Goal: Task Accomplishment & Management: Use online tool/utility

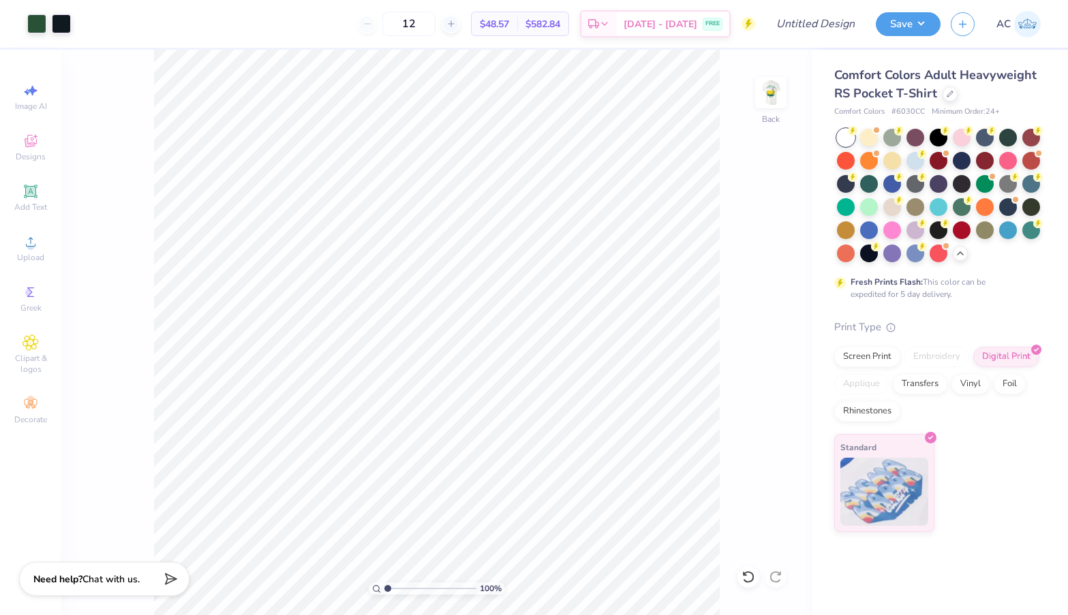
click at [27, 95] on icon at bounding box center [30, 90] width 16 height 16
select select "4"
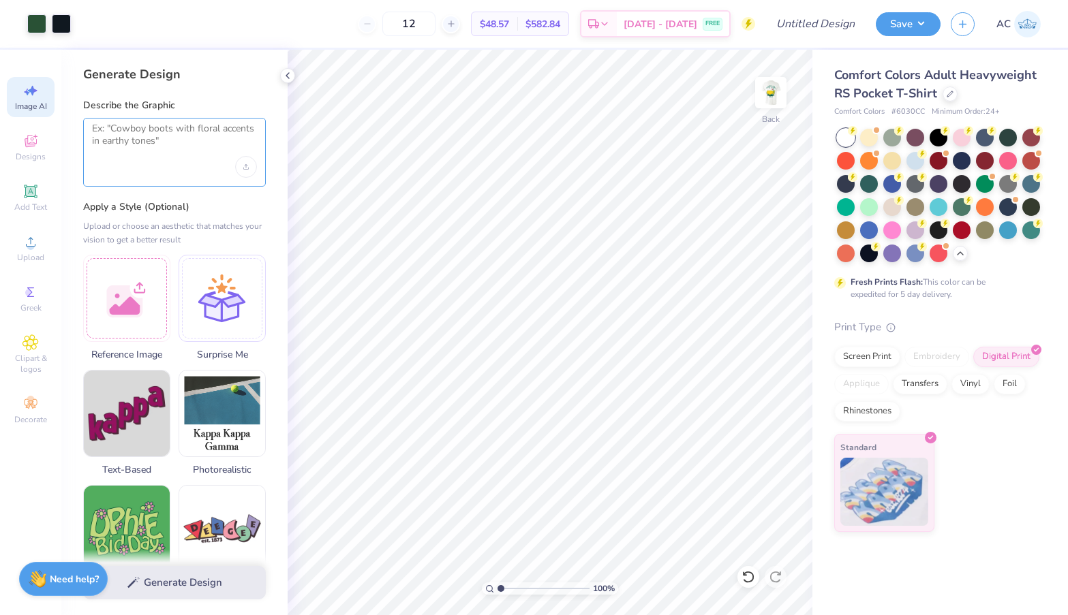
click at [179, 142] on textarea at bounding box center [174, 140] width 165 height 34
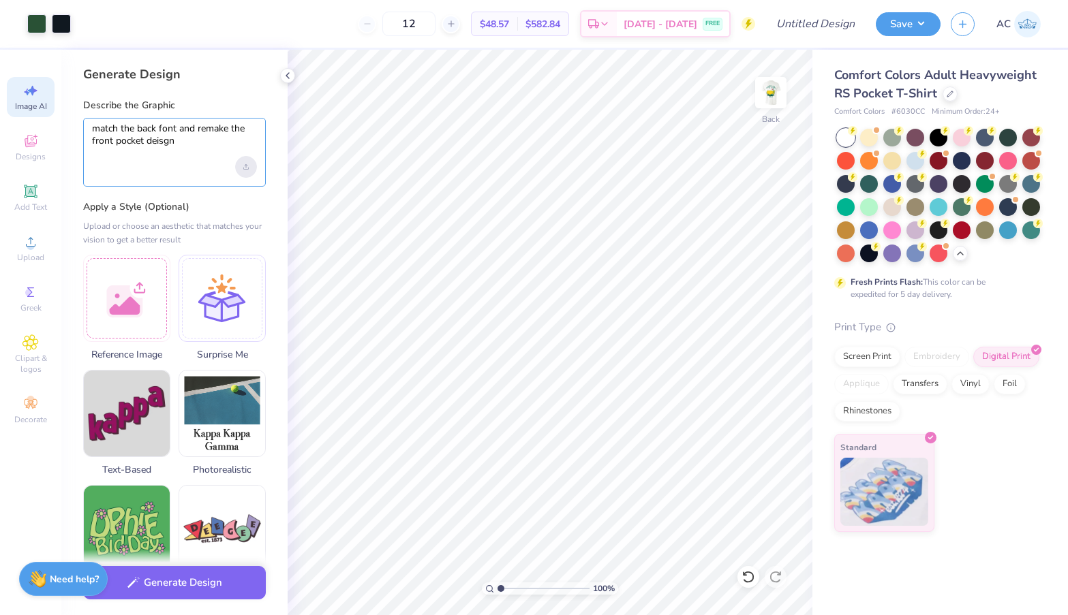
type textarea "match the back font and remake the front pocket deisgn"
click at [249, 166] on div "Upload image" at bounding box center [246, 167] width 22 height 22
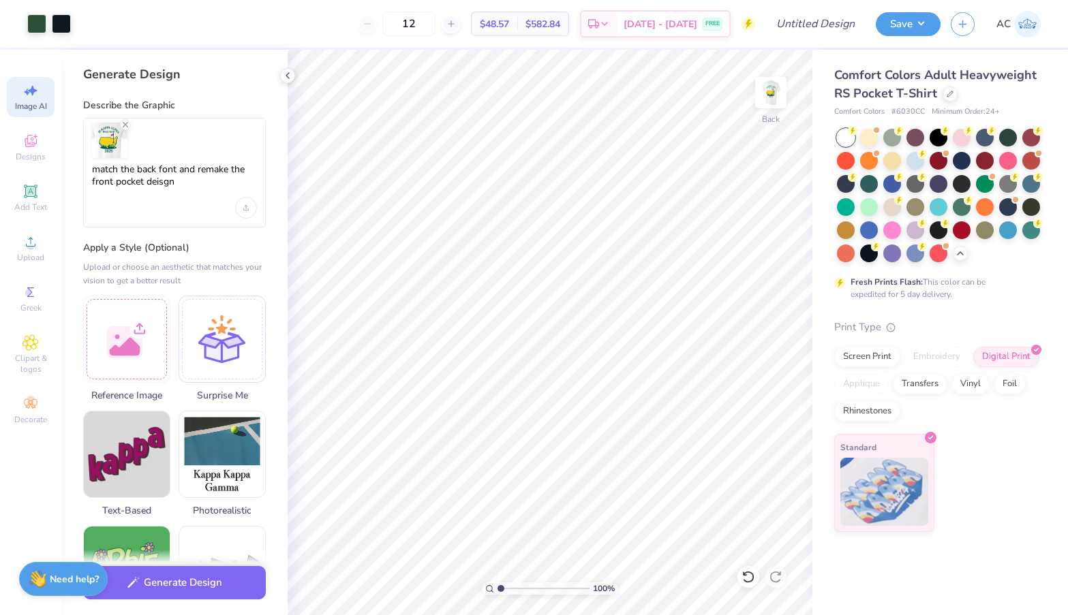
click at [234, 207] on div "match the back font and remake the front pocket deisgn" at bounding box center [174, 173] width 183 height 110
click at [247, 207] on icon "Upload image" at bounding box center [245, 207] width 5 height 5
click at [222, 584] on button "Generate Design" at bounding box center [174, 579] width 183 height 33
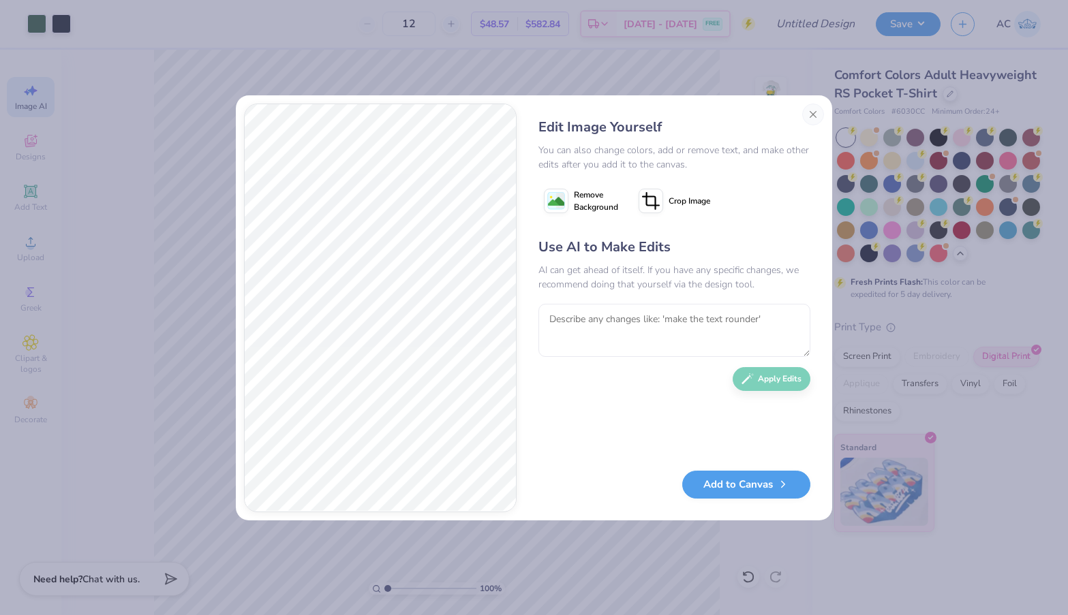
click at [585, 201] on span "Remove Background" at bounding box center [596, 201] width 44 height 25
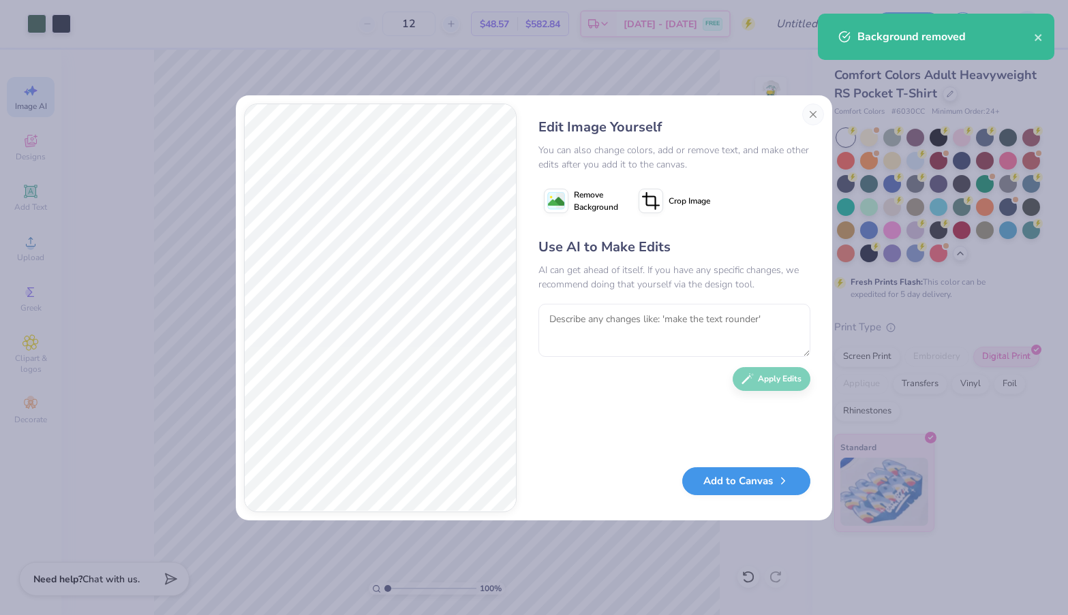
click at [725, 476] on button "Add to Canvas" at bounding box center [746, 482] width 128 height 28
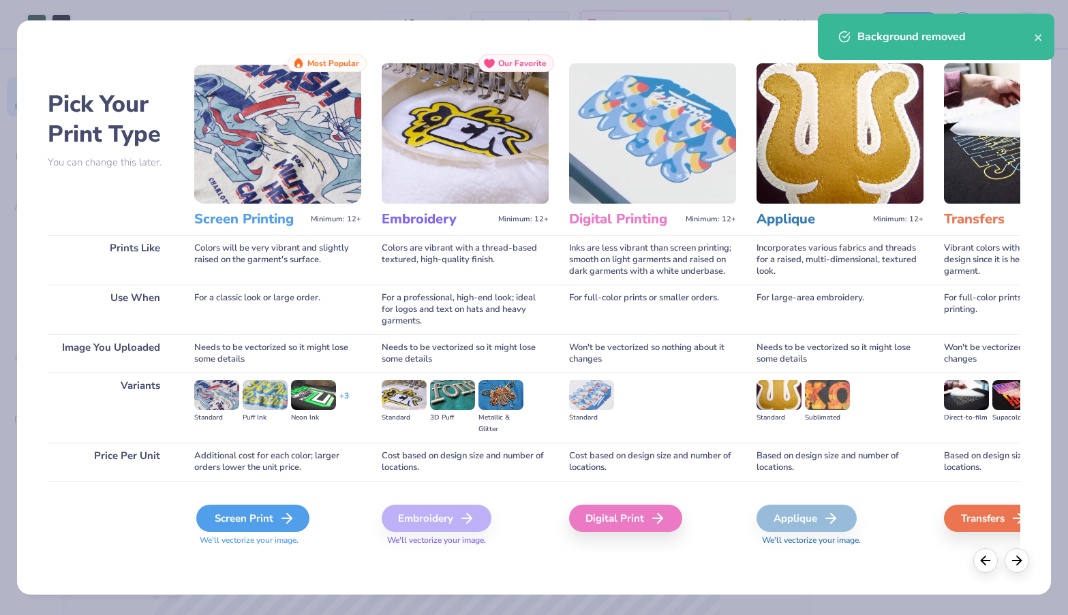
click at [270, 521] on div "Screen Print" at bounding box center [252, 518] width 113 height 27
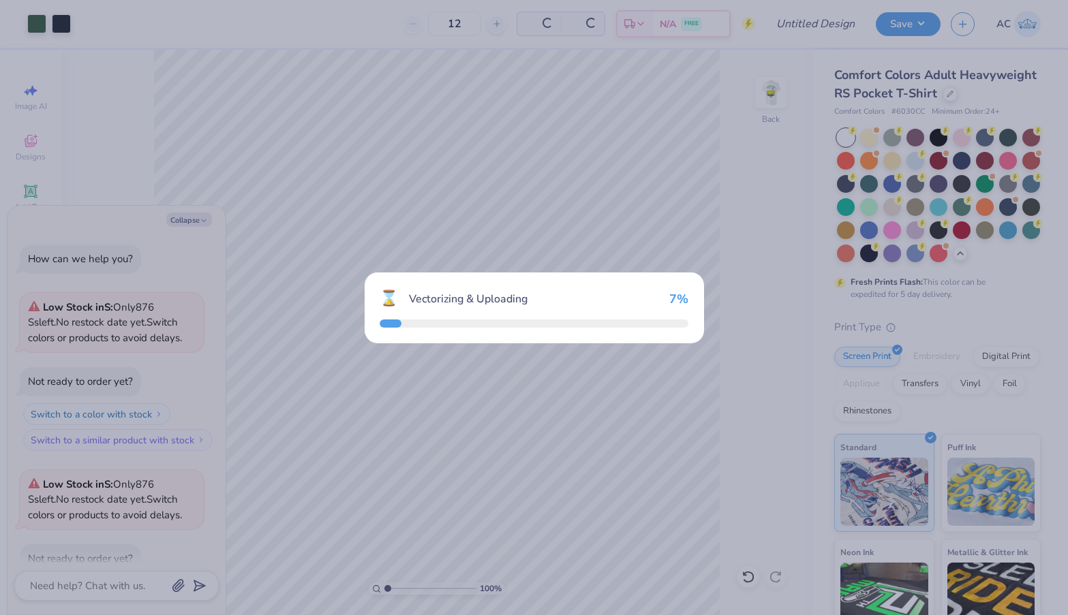
scroll to position [618, 0]
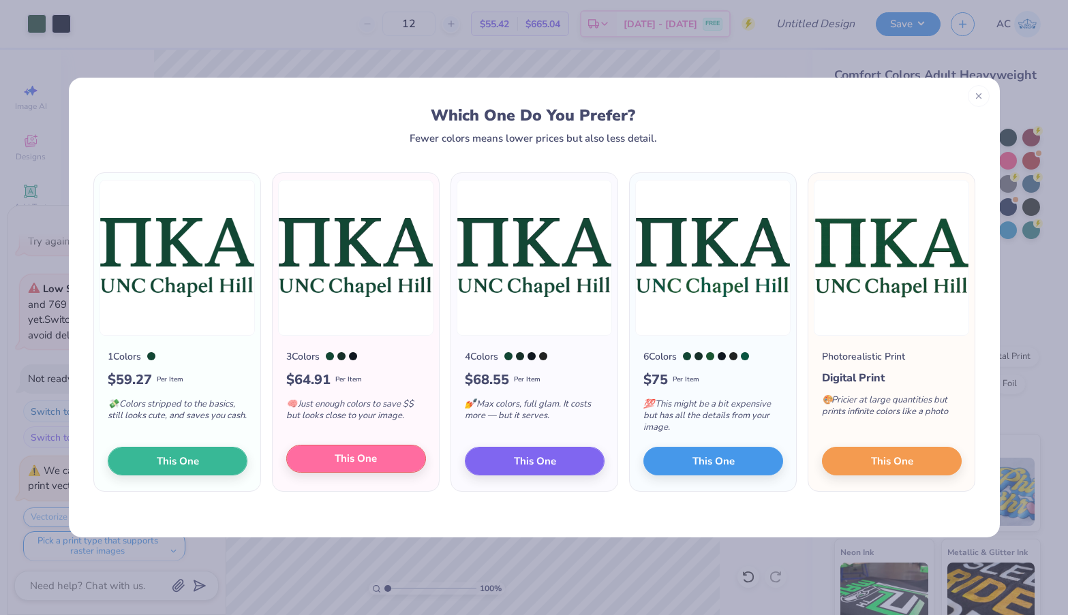
click at [364, 455] on span "This One" at bounding box center [356, 459] width 42 height 16
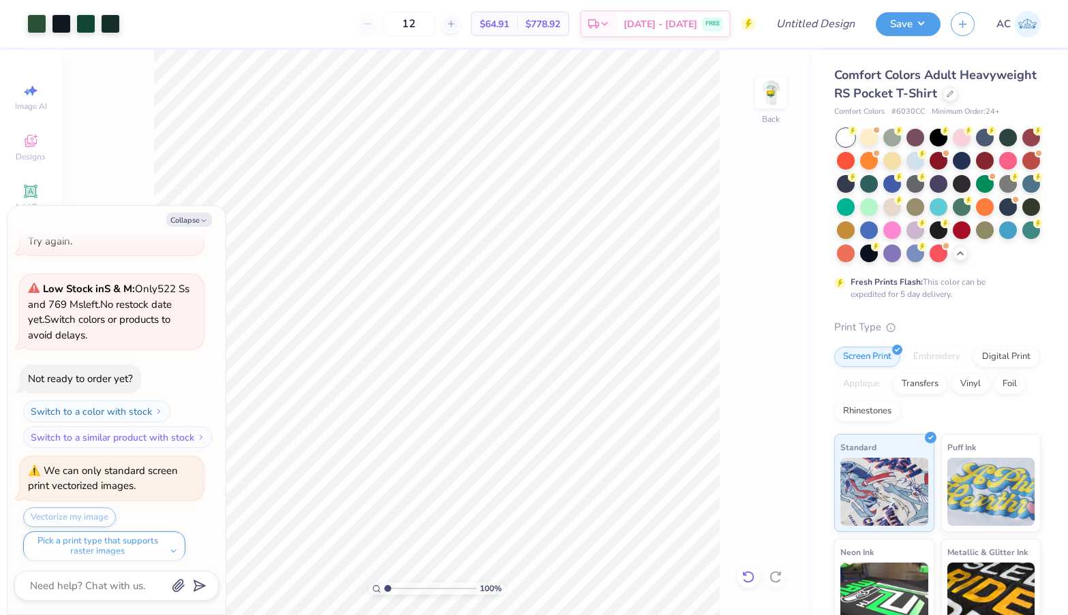
click at [744, 573] on icon at bounding box center [745, 574] width 3 height 3
click at [775, 581] on icon at bounding box center [776, 578] width 14 height 14
type textarea "x"
type input "1.08"
type input "0.55"
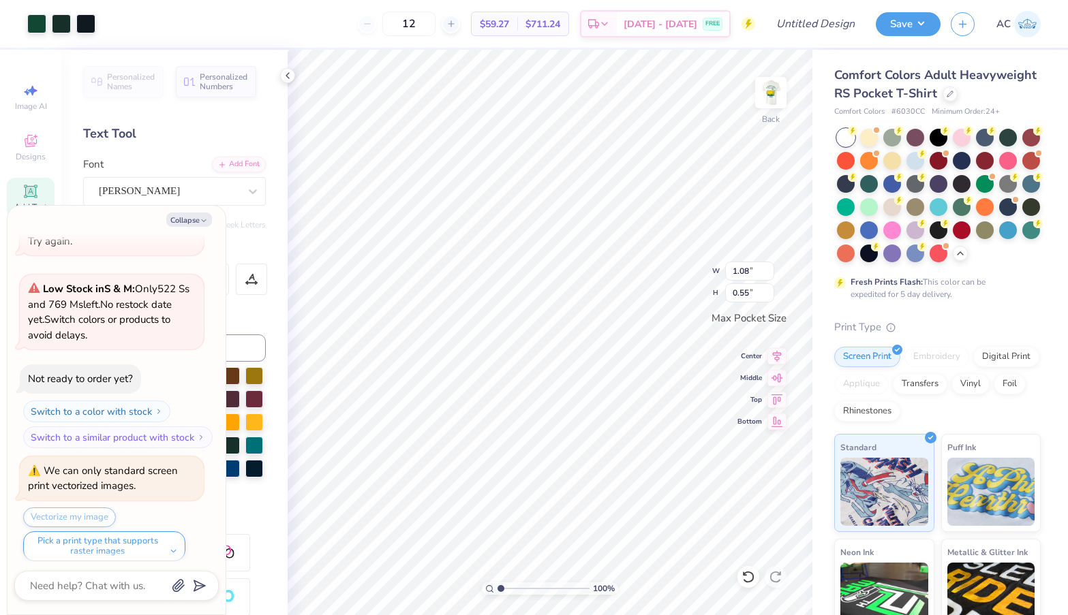
type textarea "x"
type input "3.38"
type input "1.74"
click at [774, 93] on img at bounding box center [771, 92] width 55 height 55
click at [774, 95] on img at bounding box center [771, 92] width 55 height 55
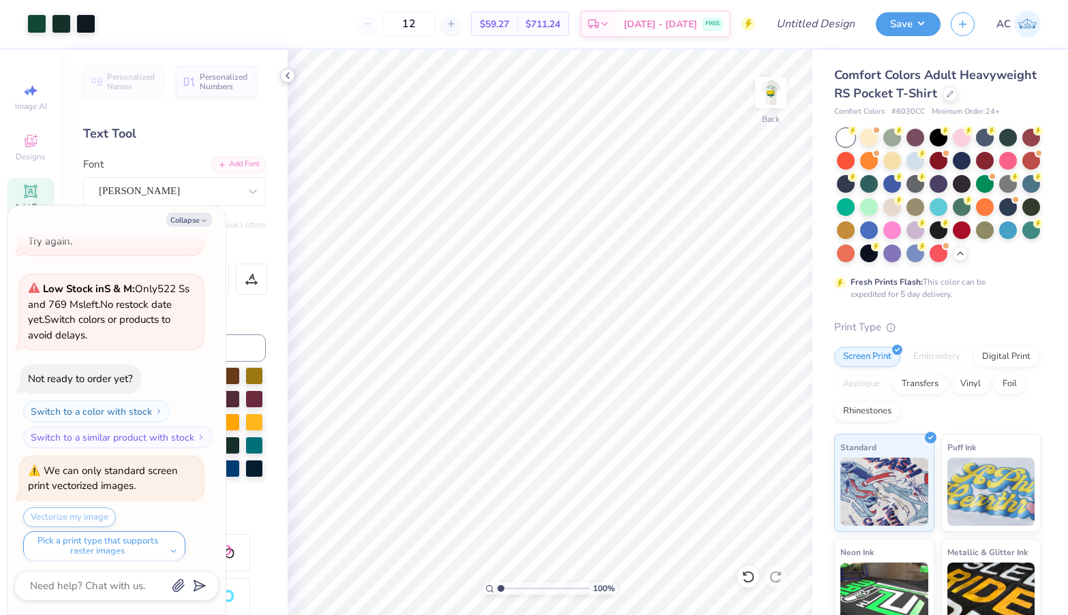
click at [290, 76] on icon at bounding box center [287, 75] width 11 height 11
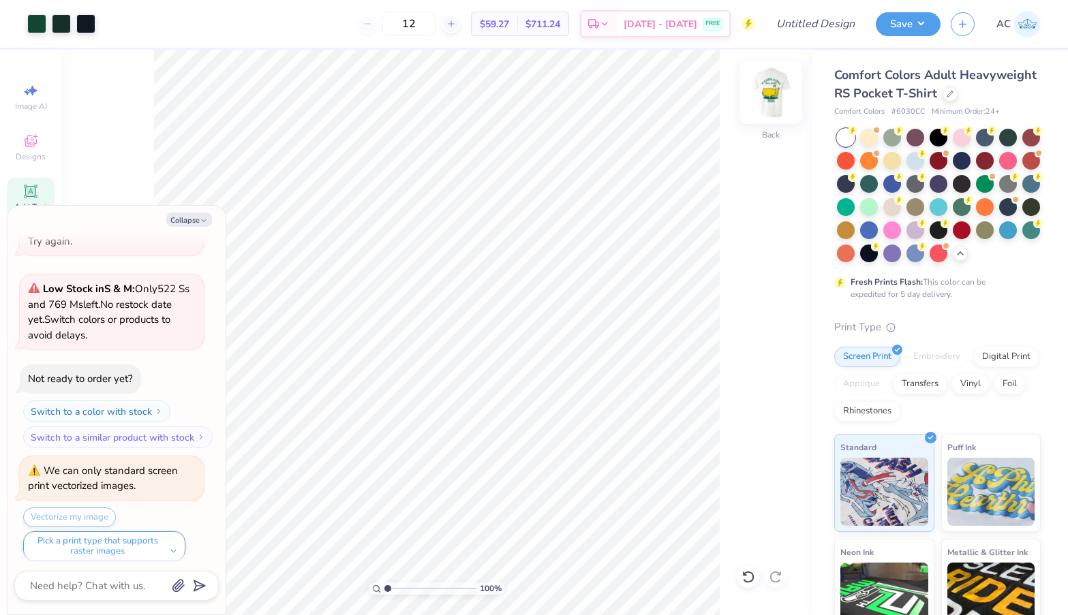
click at [774, 112] on img at bounding box center [771, 92] width 55 height 55
click at [774, 106] on img at bounding box center [770, 92] width 27 height 27
click at [772, 117] on div "Front" at bounding box center [770, 101] width 31 height 48
click at [194, 217] on button "Collapse" at bounding box center [189, 220] width 46 height 14
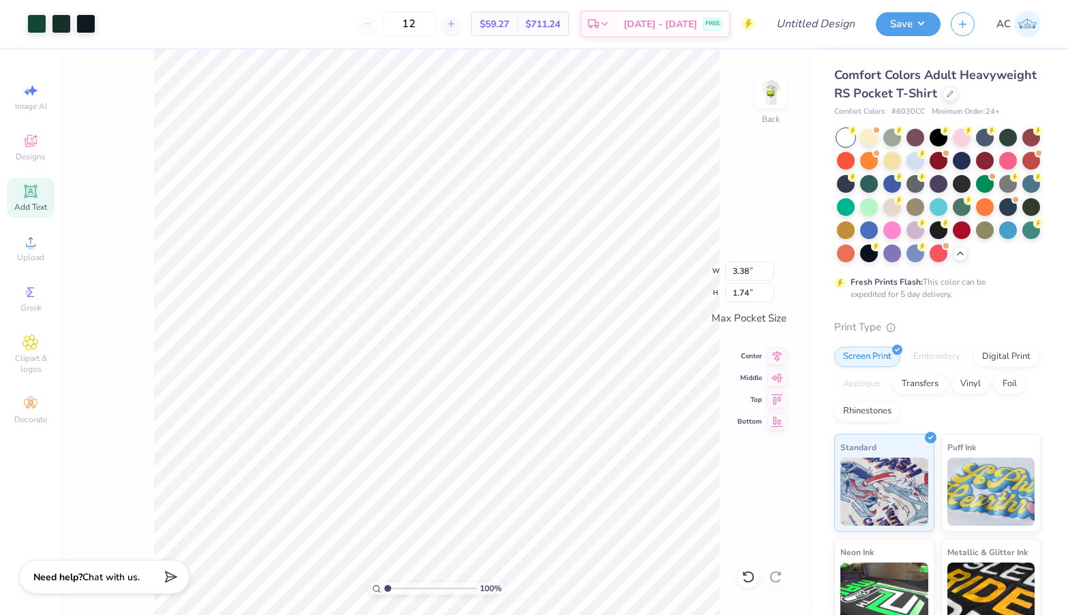
click at [160, 580] on div "Need help? Chat with us." at bounding box center [104, 577] width 170 height 34
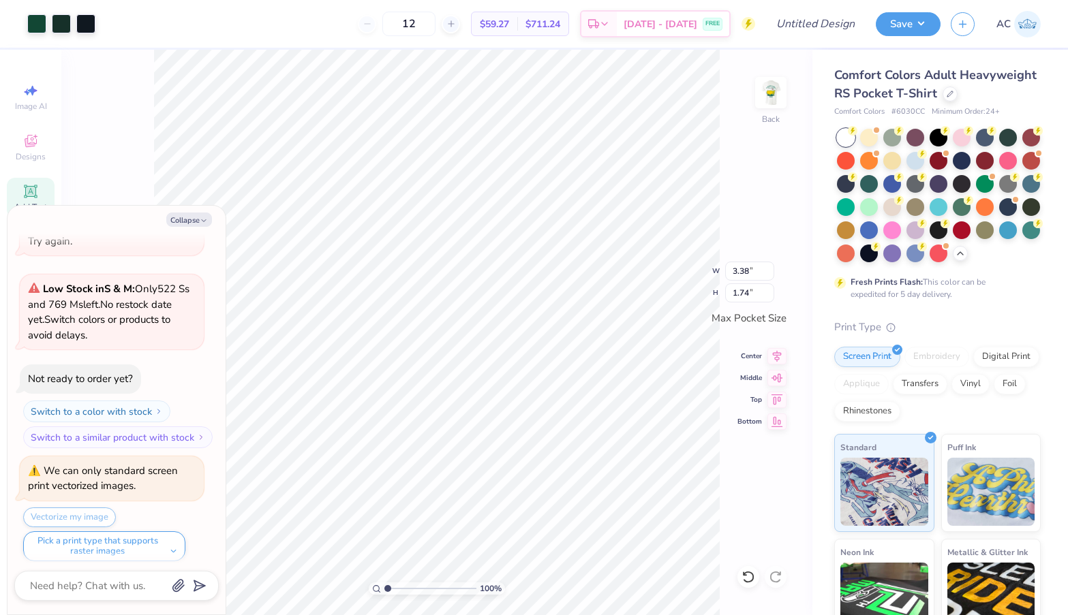
click at [91, 508] on div "Vectorize my image Pick a print type that supports raster images" at bounding box center [113, 535] width 181 height 54
click at [105, 547] on button "Pick a print type that supports raster images" at bounding box center [104, 547] width 162 height 30
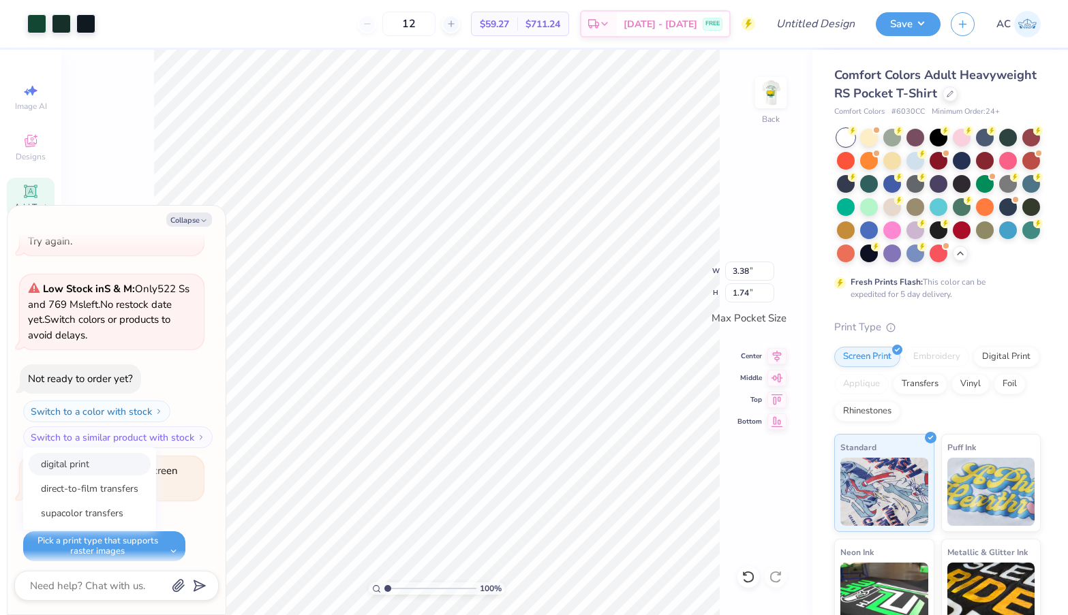
click at [115, 460] on button "digital print" at bounding box center [90, 464] width 122 height 22
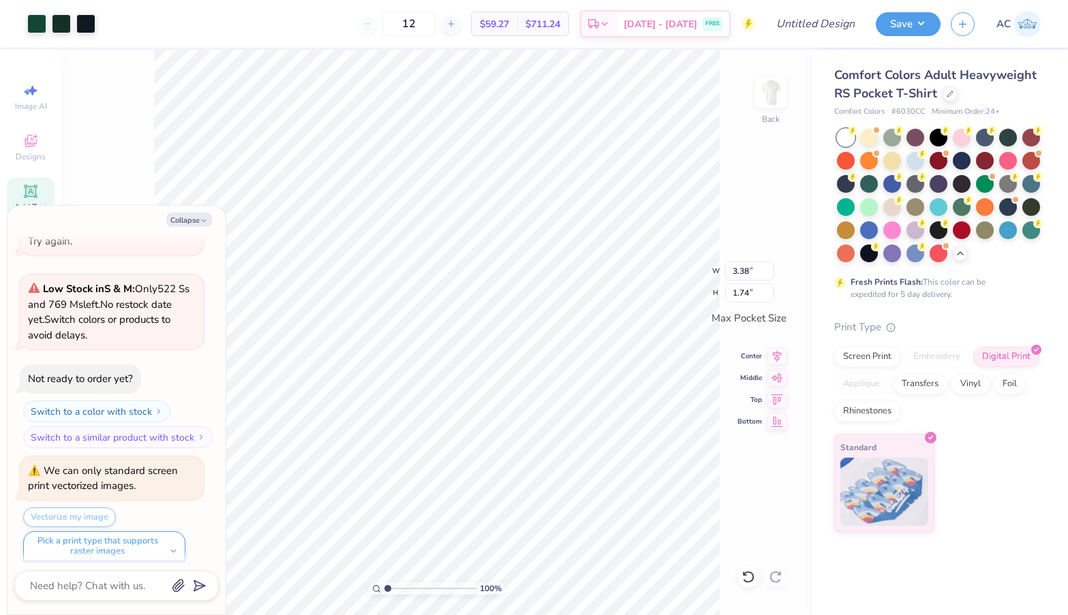
scroll to position [637, 0]
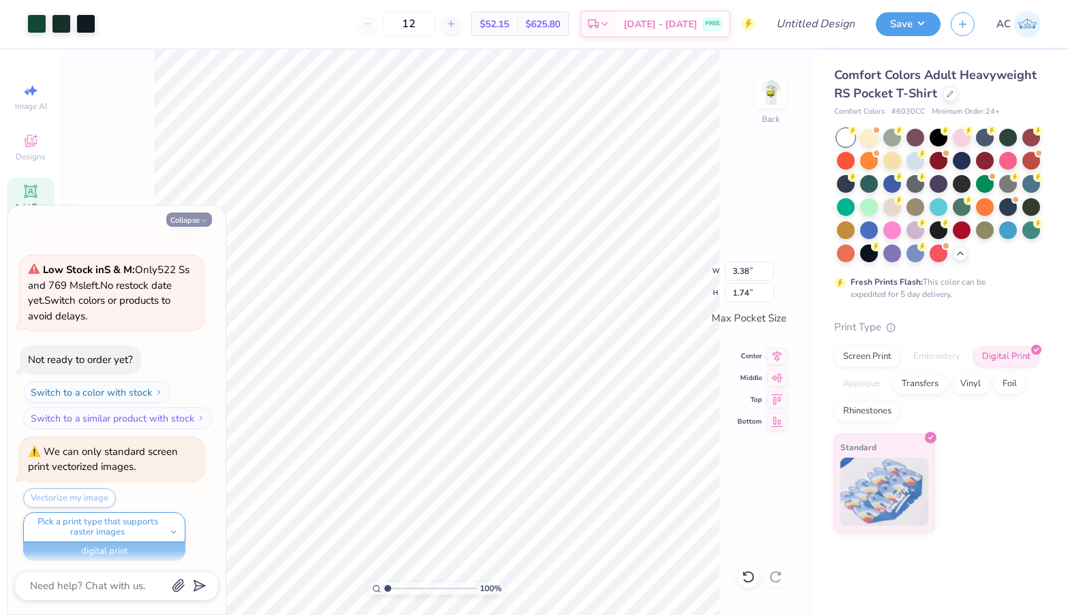
click at [196, 215] on button "Collapse" at bounding box center [189, 220] width 46 height 14
type textarea "x"
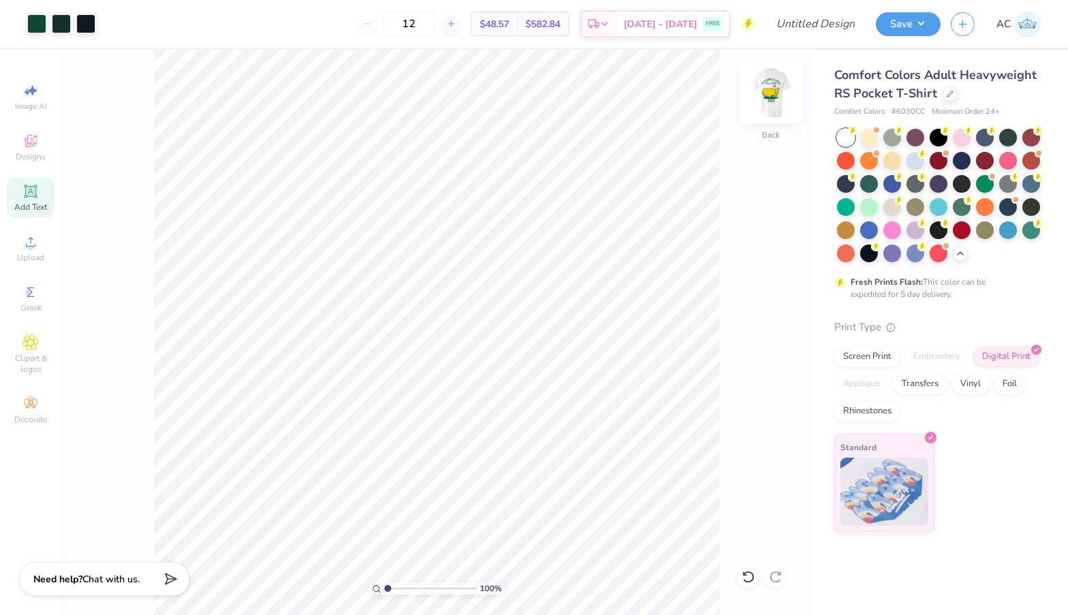
click at [766, 93] on img at bounding box center [771, 92] width 55 height 55
click at [766, 94] on img at bounding box center [771, 92] width 55 height 55
click at [766, 94] on img at bounding box center [770, 92] width 27 height 27
click at [825, 27] on input "Design Title" at bounding box center [832, 23] width 67 height 27
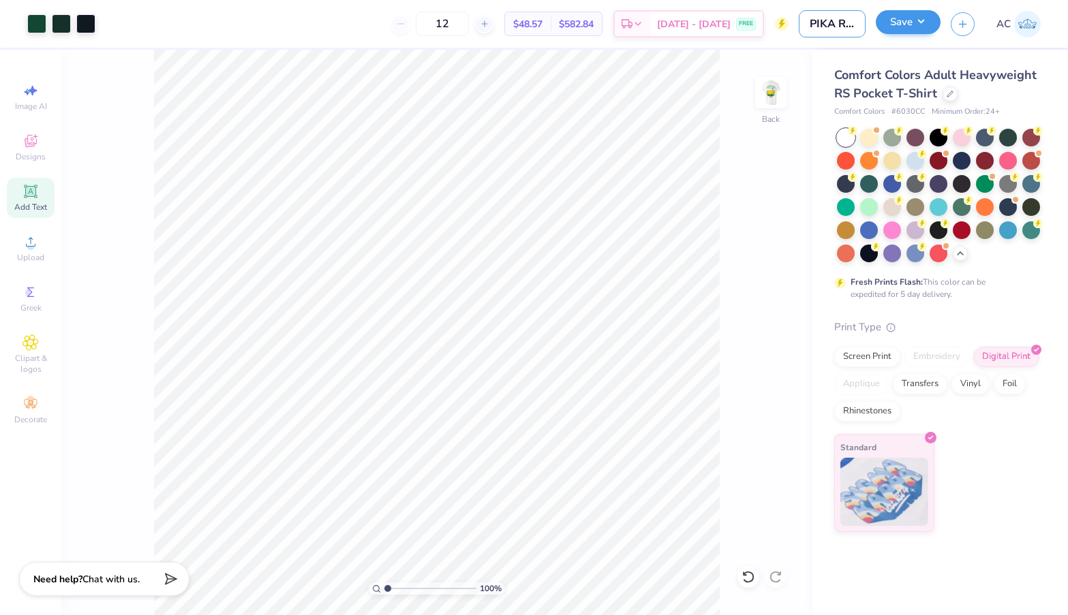
type input "PIKA Rush Shirts"
click at [917, 32] on button "Save" at bounding box center [908, 22] width 65 height 24
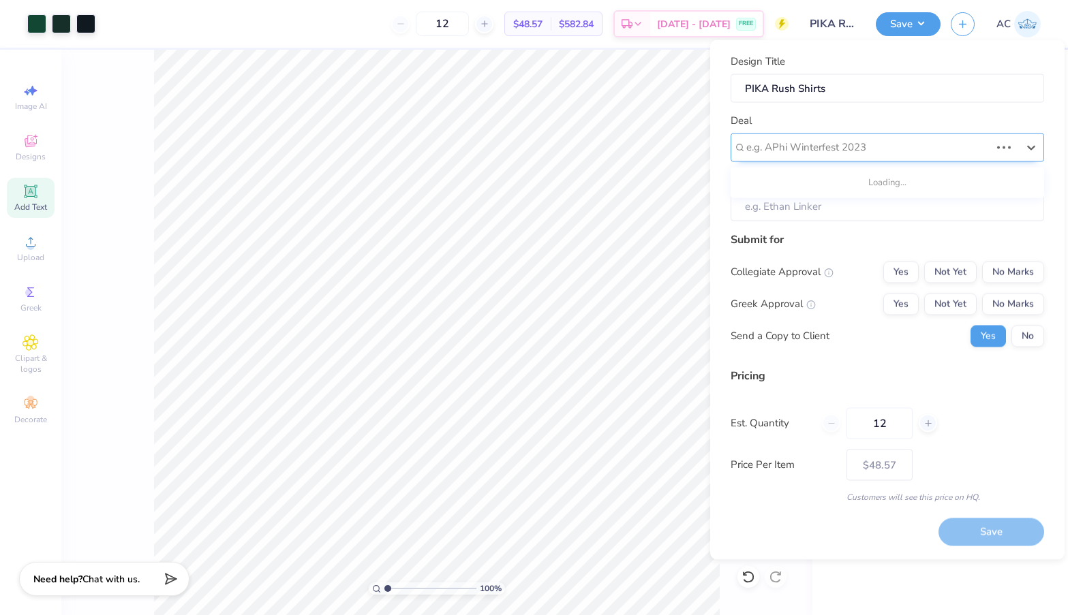
click at [832, 153] on div "e.g. APhi Winterfest 2023" at bounding box center [868, 148] width 244 height 16
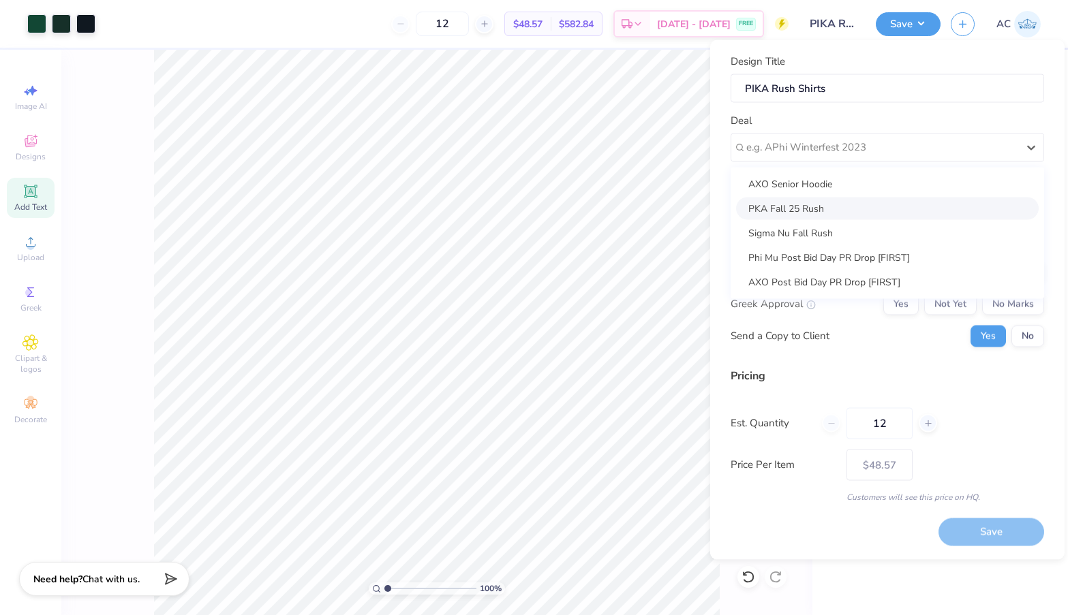
click at [829, 206] on div "PKA Fall 25 Rush" at bounding box center [887, 208] width 303 height 22
type input "[PERSON_NAME]"
type input "$57.60"
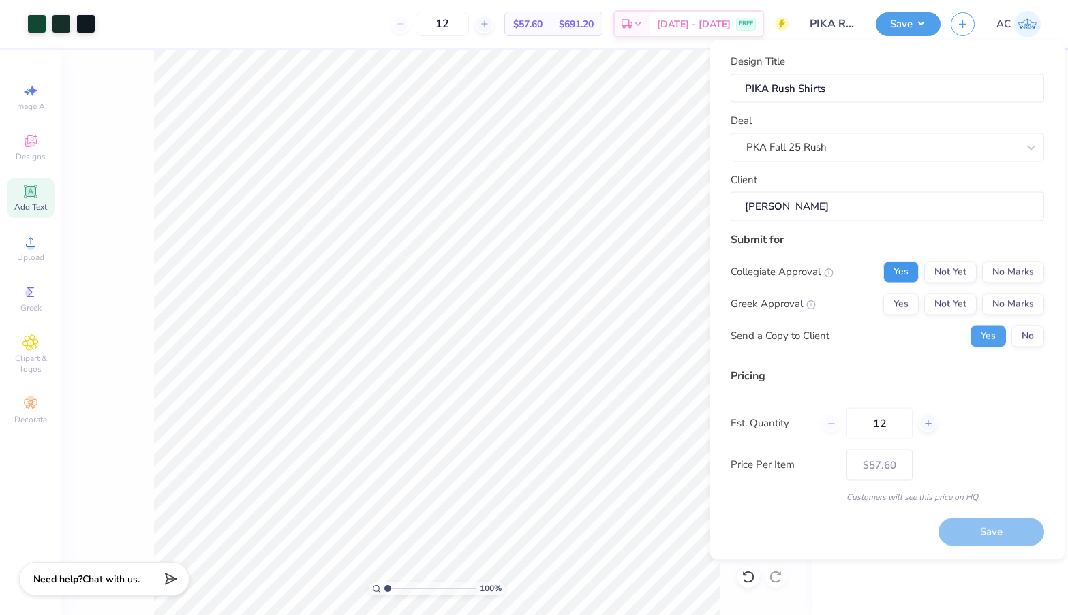
click at [906, 269] on button "Yes" at bounding box center [900, 272] width 35 height 22
click at [906, 300] on button "Yes" at bounding box center [900, 304] width 35 height 22
click at [949, 296] on button "Not Yet" at bounding box center [950, 304] width 52 height 22
click at [947, 266] on button "Not Yet" at bounding box center [950, 272] width 52 height 22
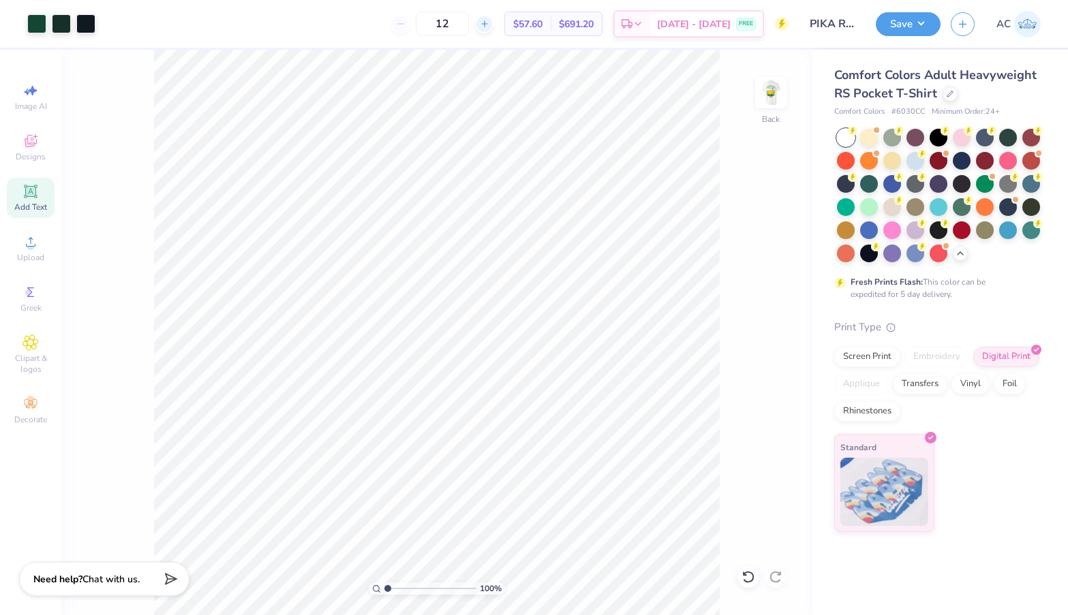
click at [489, 22] on icon at bounding box center [485, 24] width 10 height 10
click at [504, 22] on div "13" at bounding box center [488, 24] width 102 height 25
click at [526, 22] on icon at bounding box center [531, 24] width 10 height 10
type input "14"
click at [464, 22] on input "14" at bounding box center [442, 24] width 53 height 25
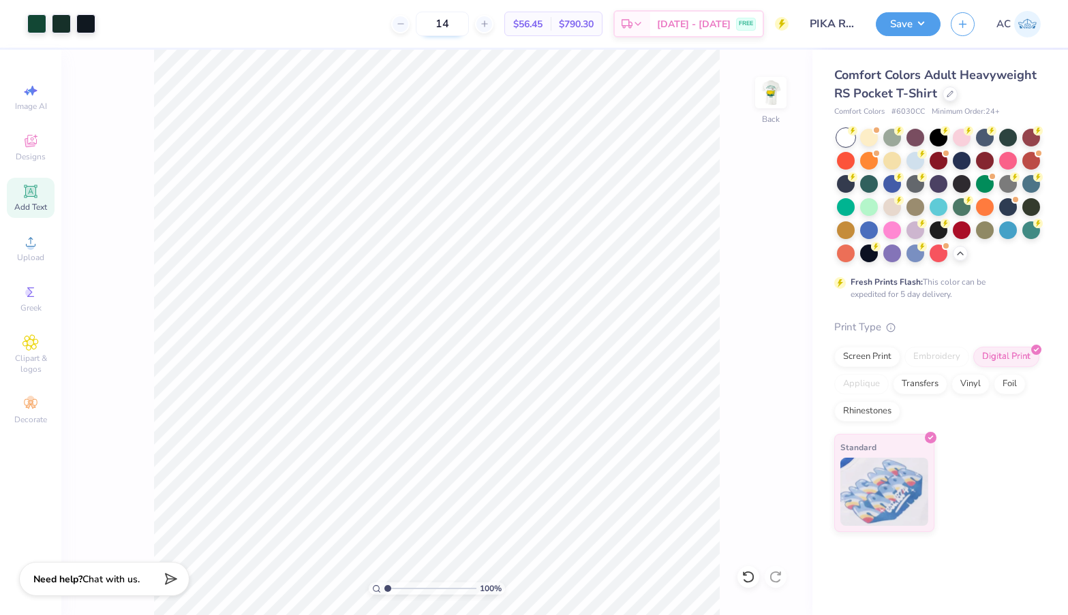
drag, startPoint x: 472, startPoint y: 27, endPoint x: 452, endPoint y: 27, distance: 20.4
click at [452, 27] on input "14" at bounding box center [442, 24] width 53 height 25
type input "30"
click at [770, 86] on img at bounding box center [771, 92] width 55 height 55
click at [772, 89] on img at bounding box center [771, 92] width 55 height 55
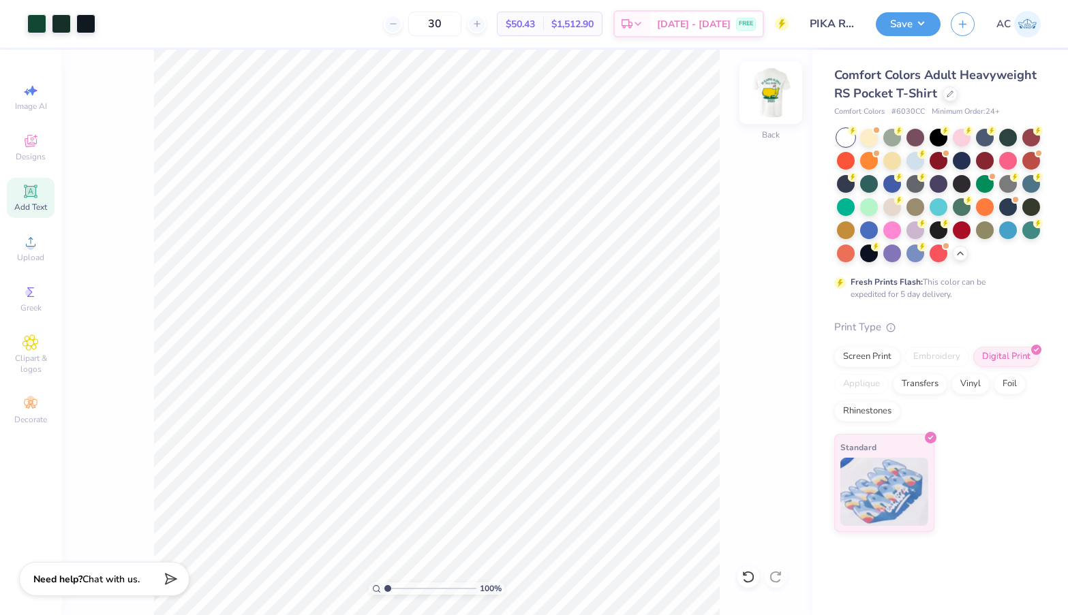
click at [773, 93] on img at bounding box center [771, 92] width 55 height 55
click at [773, 93] on img at bounding box center [770, 92] width 27 height 27
click at [35, 108] on span "Image AI" at bounding box center [31, 106] width 32 height 11
select select "4"
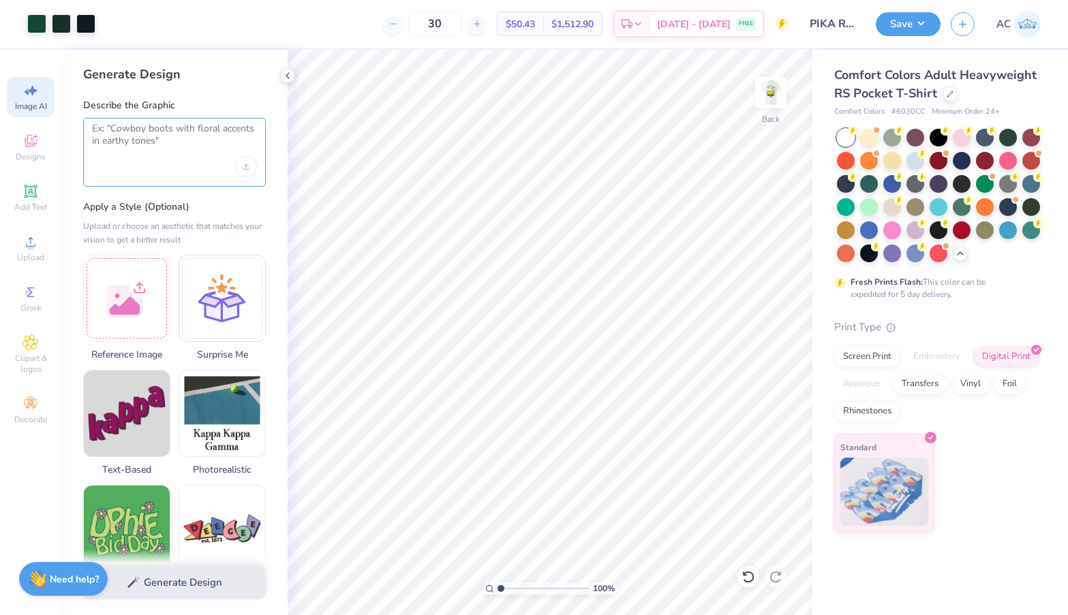
click at [199, 145] on textarea at bounding box center [174, 140] width 165 height 34
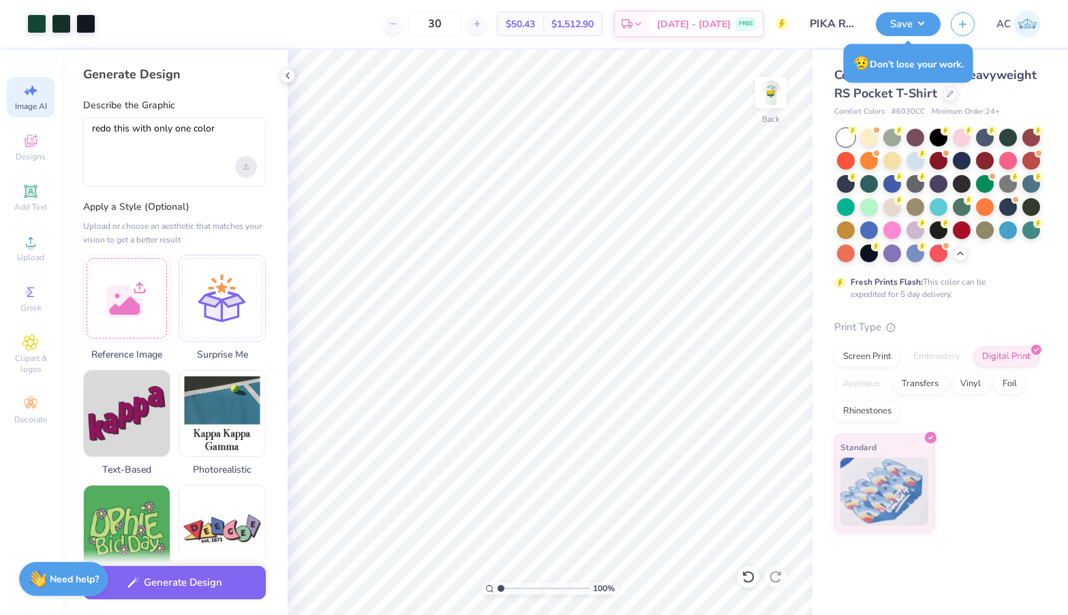
click at [247, 167] on icon "Upload image" at bounding box center [245, 166] width 5 height 5
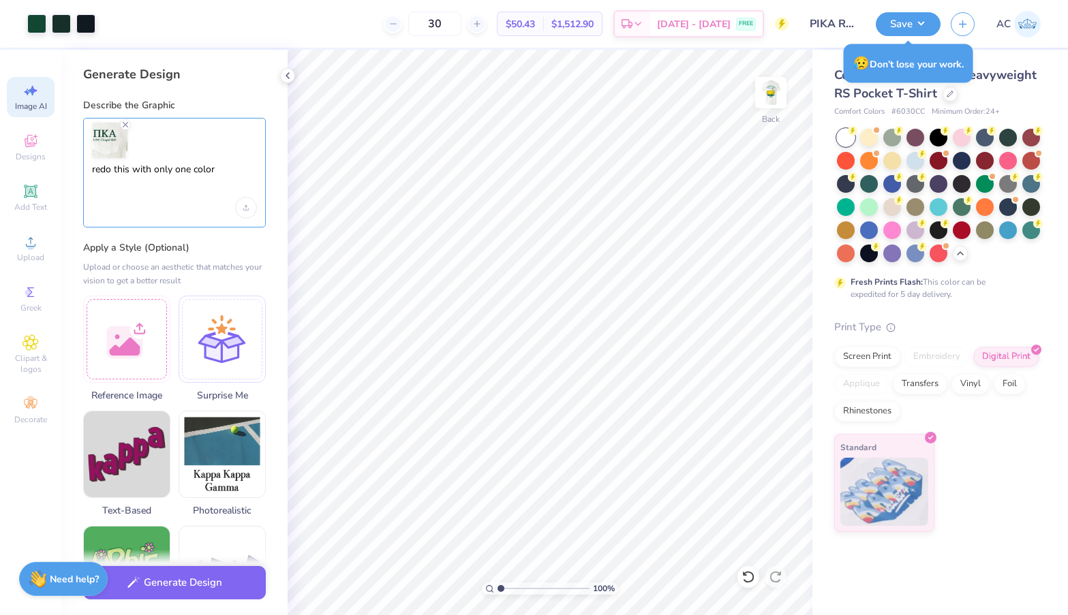
click at [224, 189] on textarea "redo this with only one color" at bounding box center [174, 181] width 165 height 34
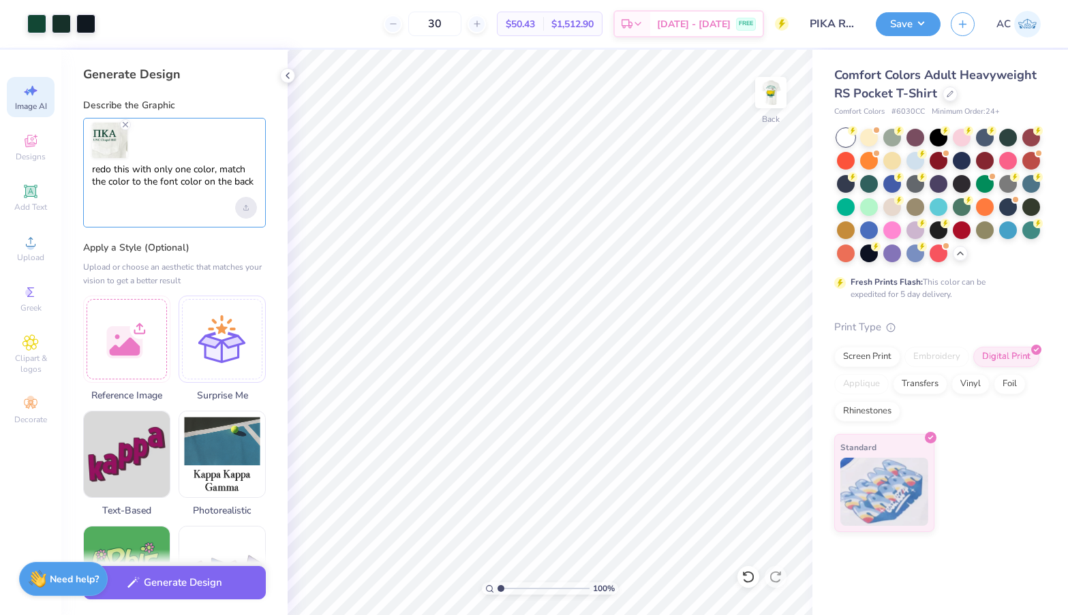
type textarea "redo this with only one color, match the color to the font color on the back"
click at [252, 210] on div "Upload image" at bounding box center [246, 208] width 22 height 22
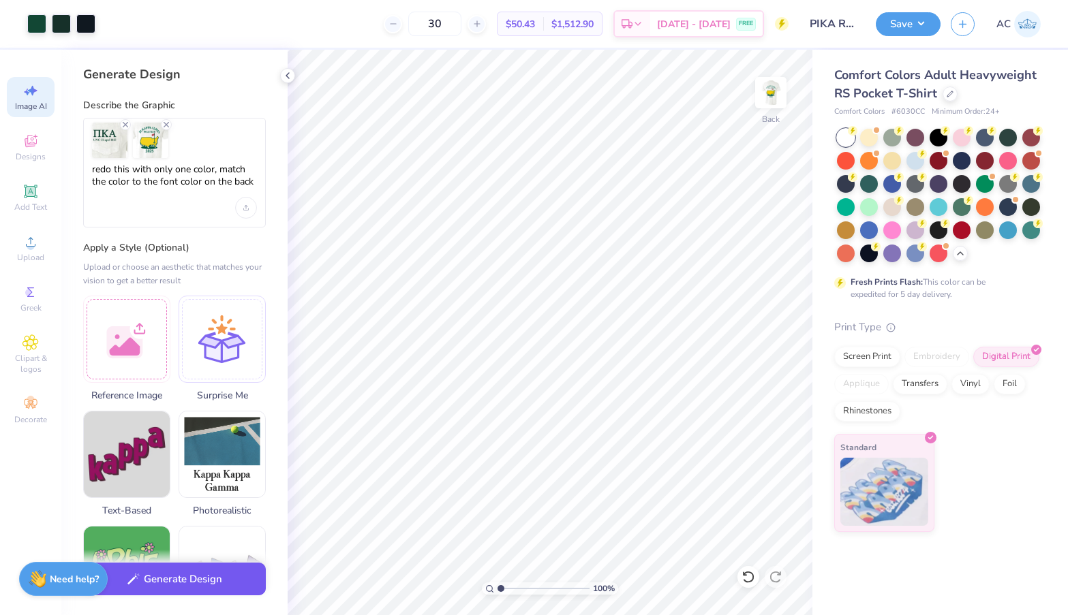
click at [195, 573] on button "Generate Design" at bounding box center [174, 579] width 183 height 33
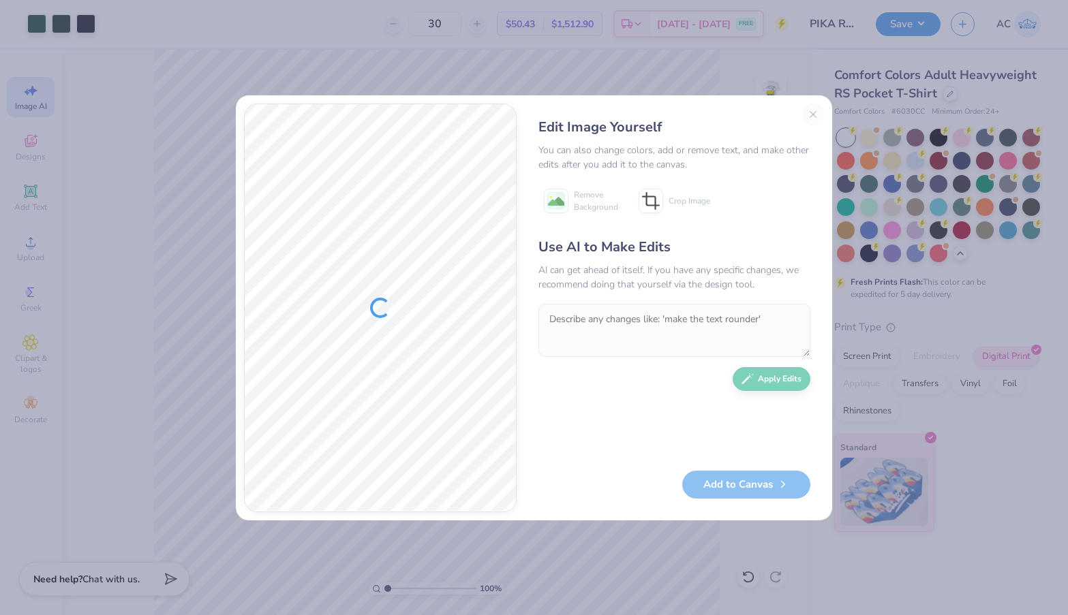
click at [812, 116] on div "Edit Image Yourself You can also change colors, add or remove text, and make ot…" at bounding box center [674, 308] width 299 height 409
click at [812, 117] on div "Edit Image Yourself You can also change colors, add or remove text, and make ot…" at bounding box center [674, 308] width 299 height 409
click at [814, 113] on div "Edit Image Yourself You can also change colors, add or remove text, and make ot…" at bounding box center [674, 308] width 299 height 409
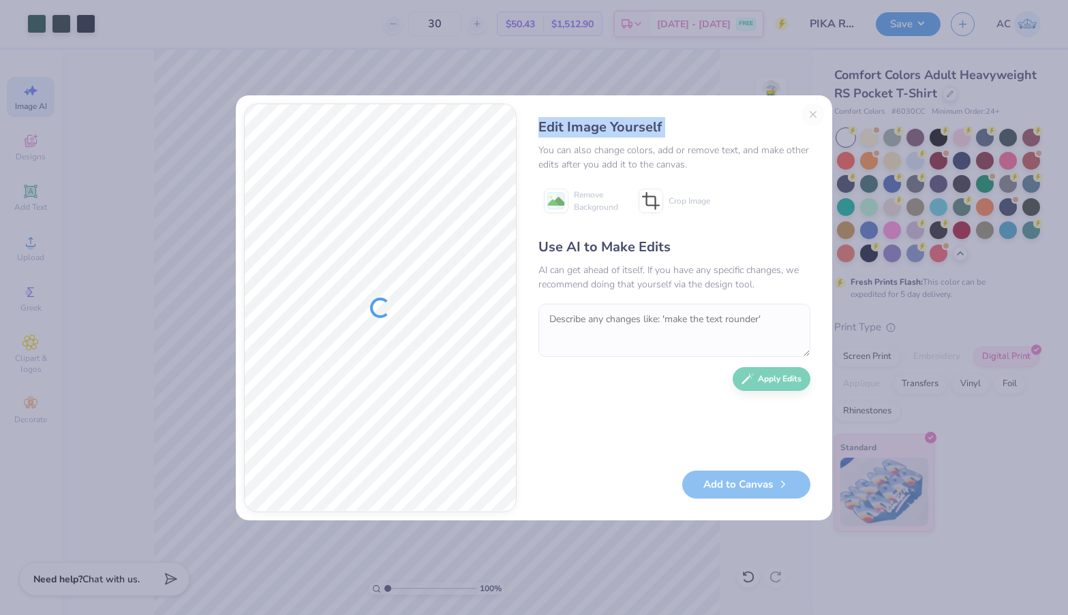
click at [814, 113] on div "Edit Image Yourself You can also change colors, add or remove text, and make ot…" at bounding box center [674, 308] width 299 height 409
click at [782, 115] on div "Edit Image Yourself You can also change colors, add or remove text, and make ot…" at bounding box center [674, 308] width 299 height 409
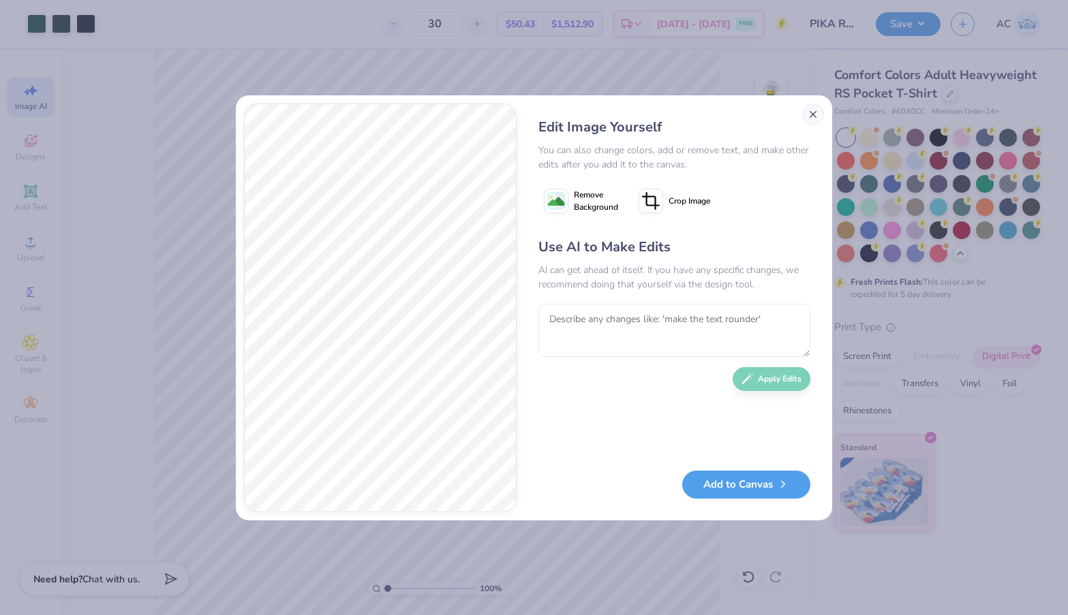
click at [811, 115] on button "Close" at bounding box center [813, 115] width 22 height 22
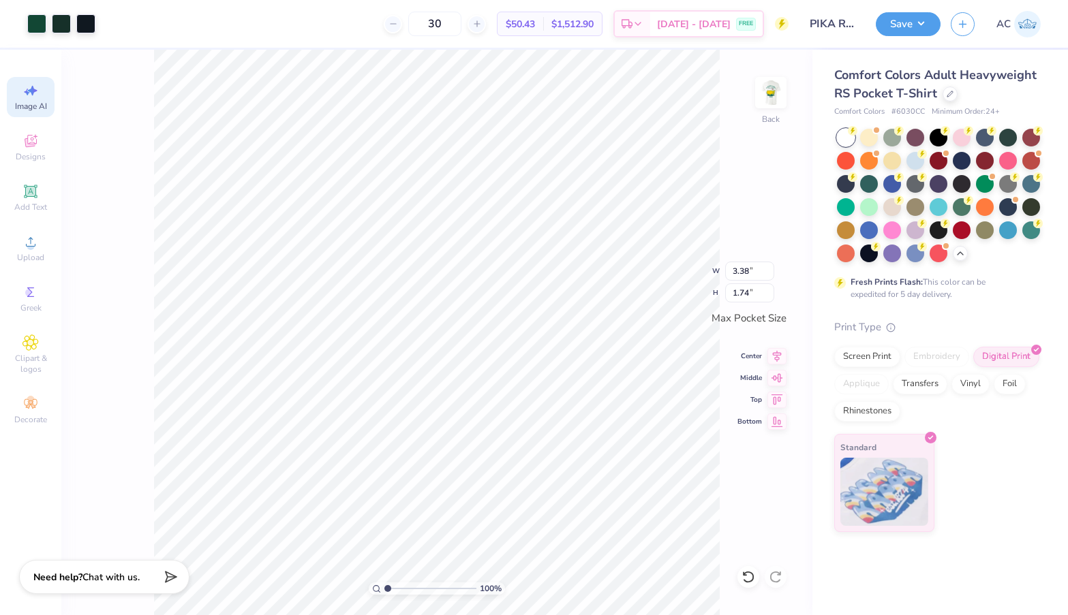
click at [115, 579] on span "Chat with us." at bounding box center [110, 577] width 57 height 13
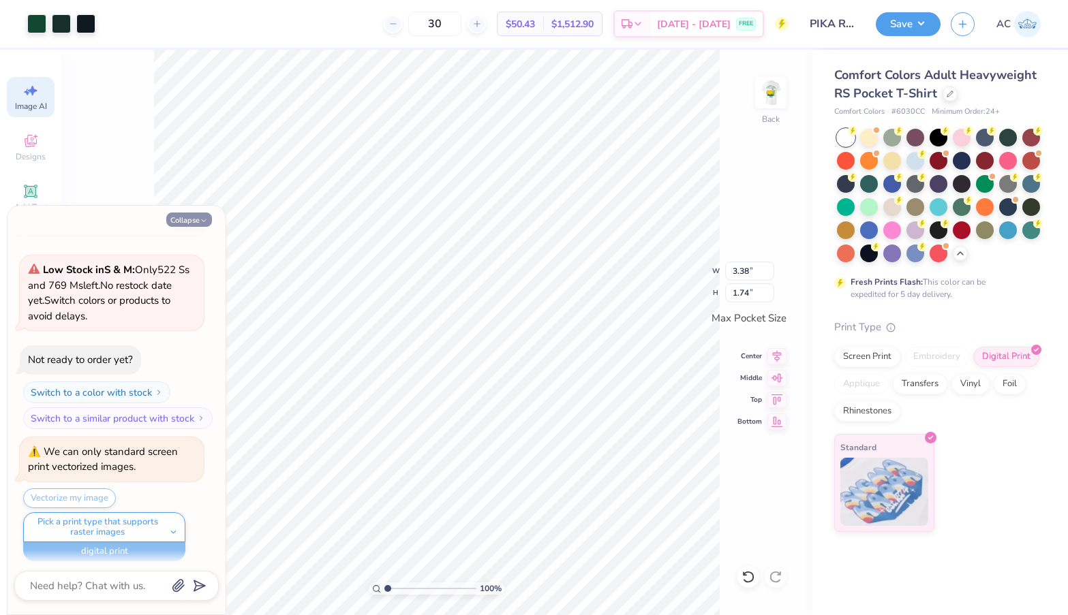
click at [180, 221] on button "Collapse" at bounding box center [189, 220] width 46 height 14
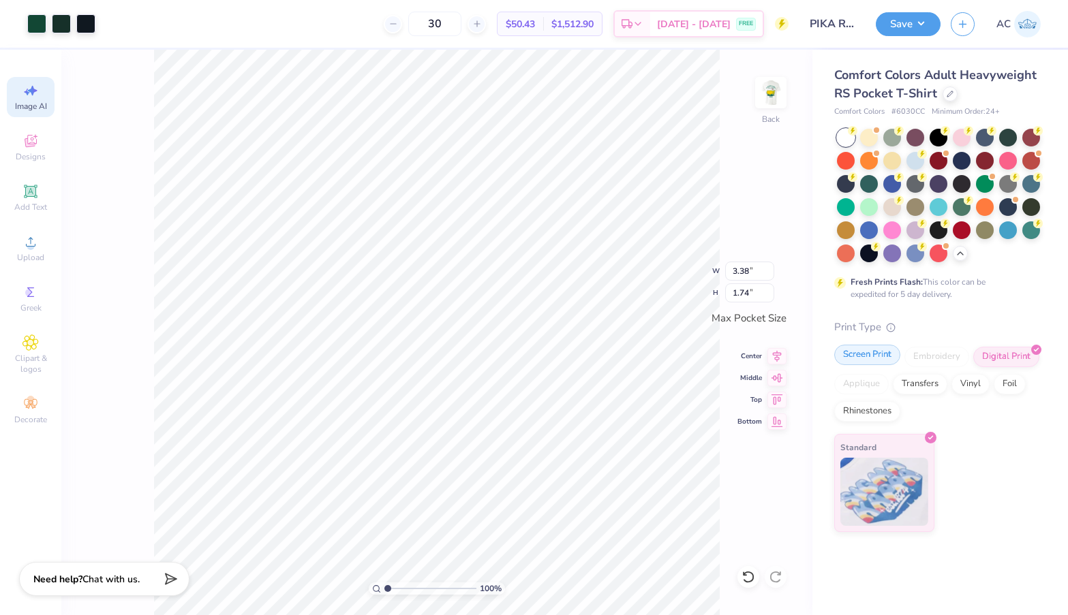
click at [865, 362] on div "Screen Print" at bounding box center [867, 355] width 66 height 20
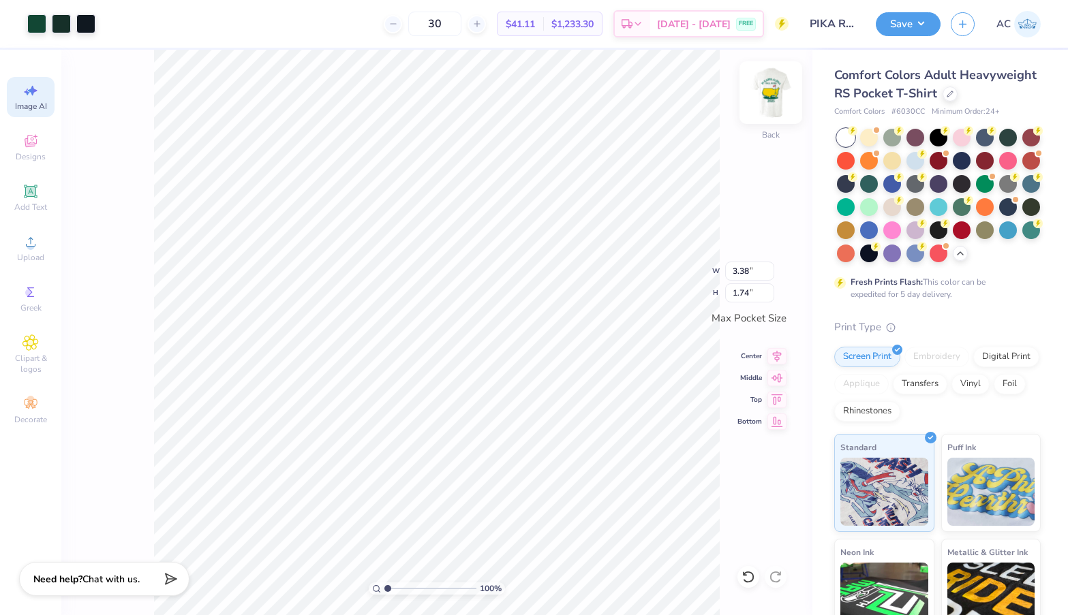
click at [779, 104] on img at bounding box center [771, 92] width 55 height 55
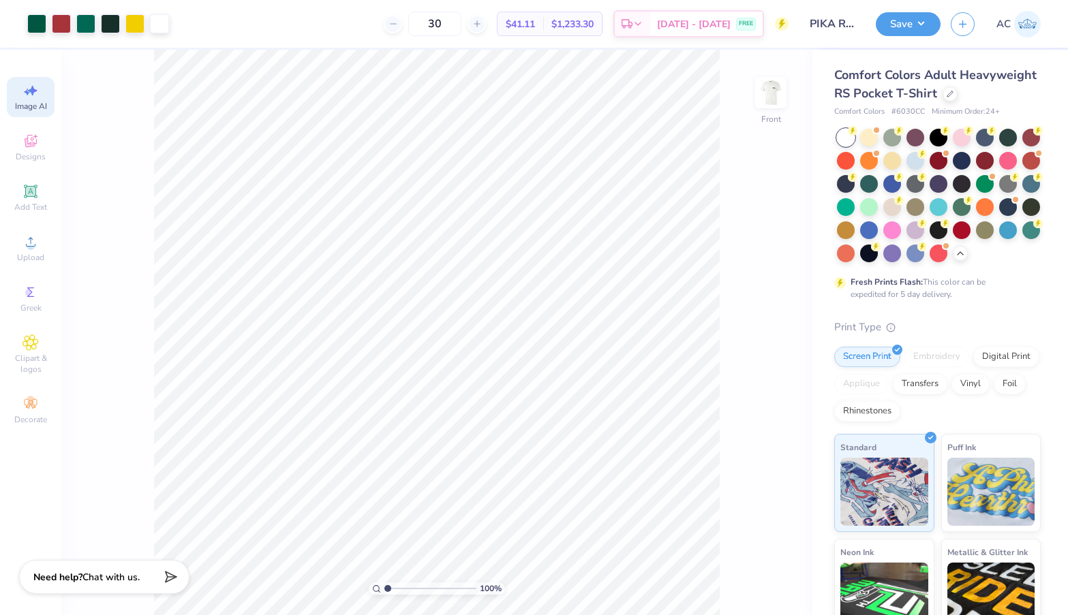
click at [114, 573] on span "Chat with us." at bounding box center [110, 577] width 57 height 13
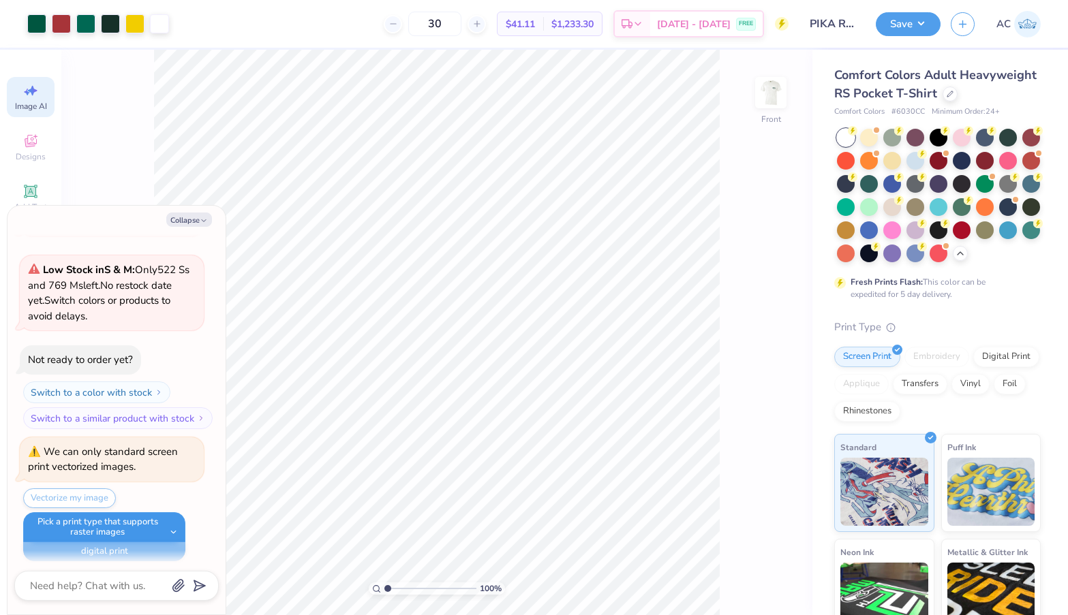
click at [132, 519] on button "Pick a print type that supports raster images" at bounding box center [104, 528] width 162 height 30
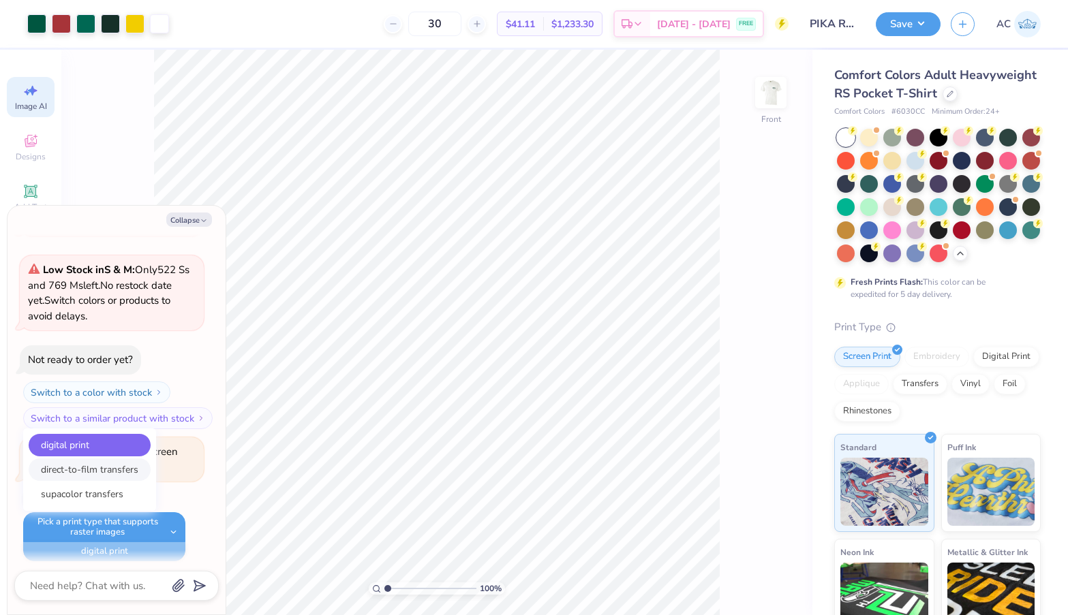
click at [123, 468] on button "direct-to-film transfers" at bounding box center [90, 470] width 122 height 22
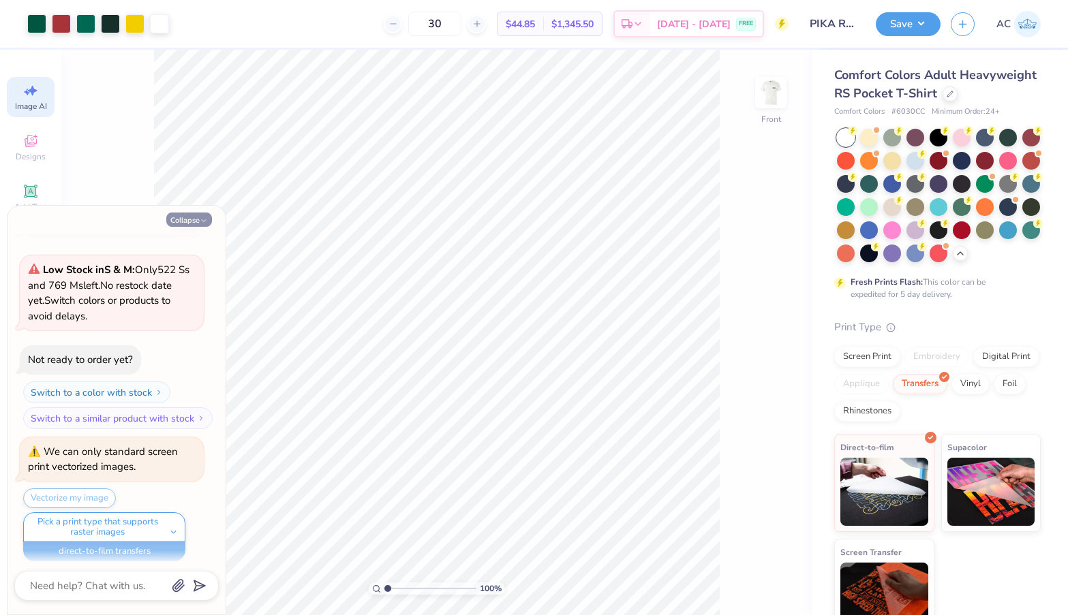
click at [195, 222] on button "Collapse" at bounding box center [189, 220] width 46 height 14
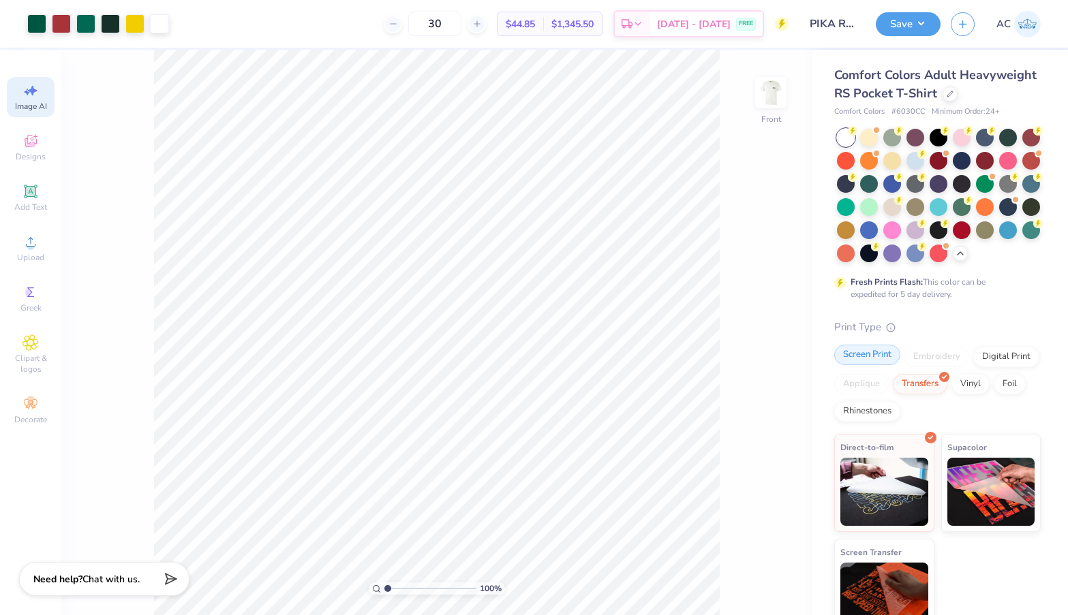
click at [874, 357] on div "Screen Print" at bounding box center [867, 355] width 66 height 20
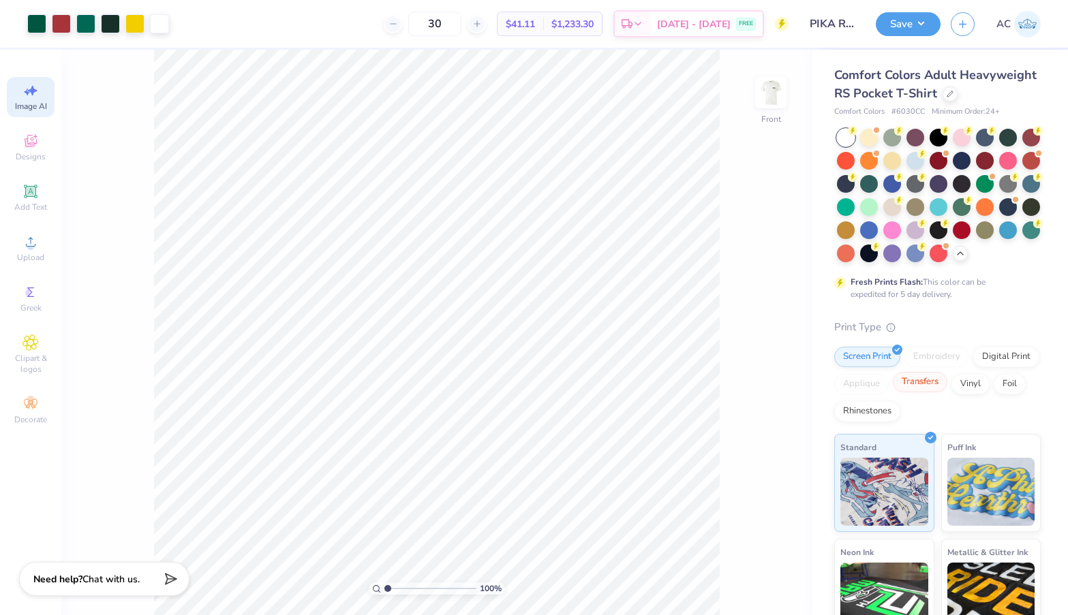
click at [935, 378] on div "Transfers" at bounding box center [920, 382] width 55 height 20
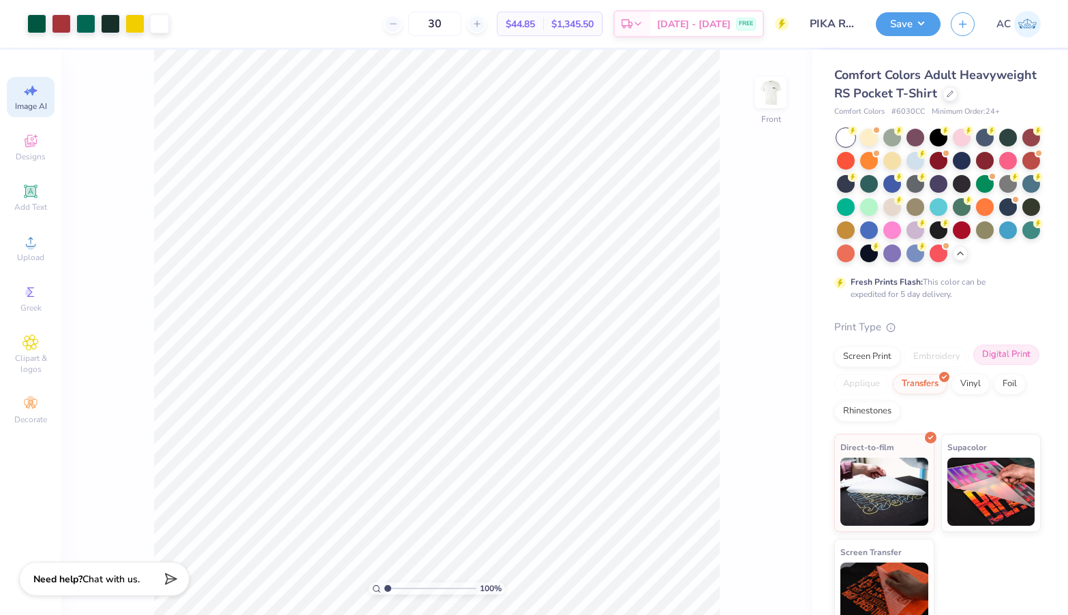
click at [1001, 350] on div "Digital Print" at bounding box center [1006, 355] width 66 height 20
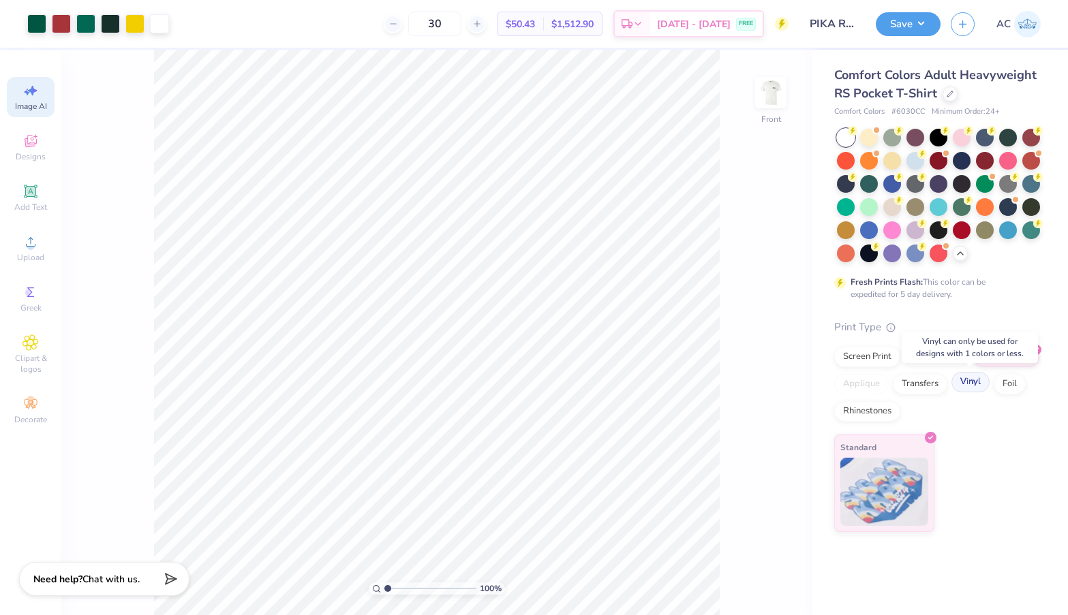
click at [963, 382] on div "Vinyl" at bounding box center [971, 382] width 38 height 20
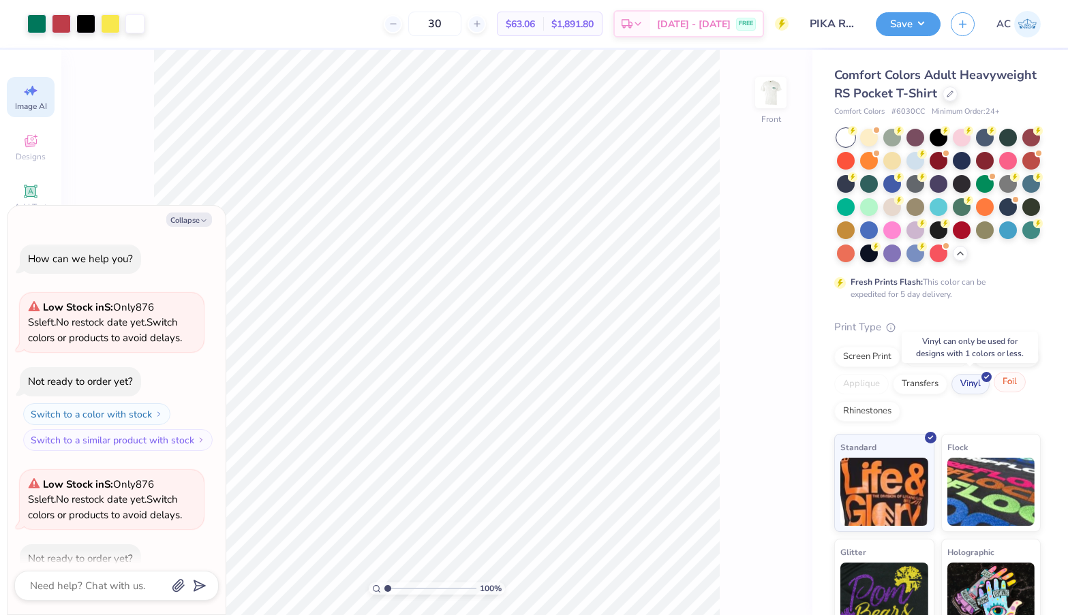
scroll to position [986, 0]
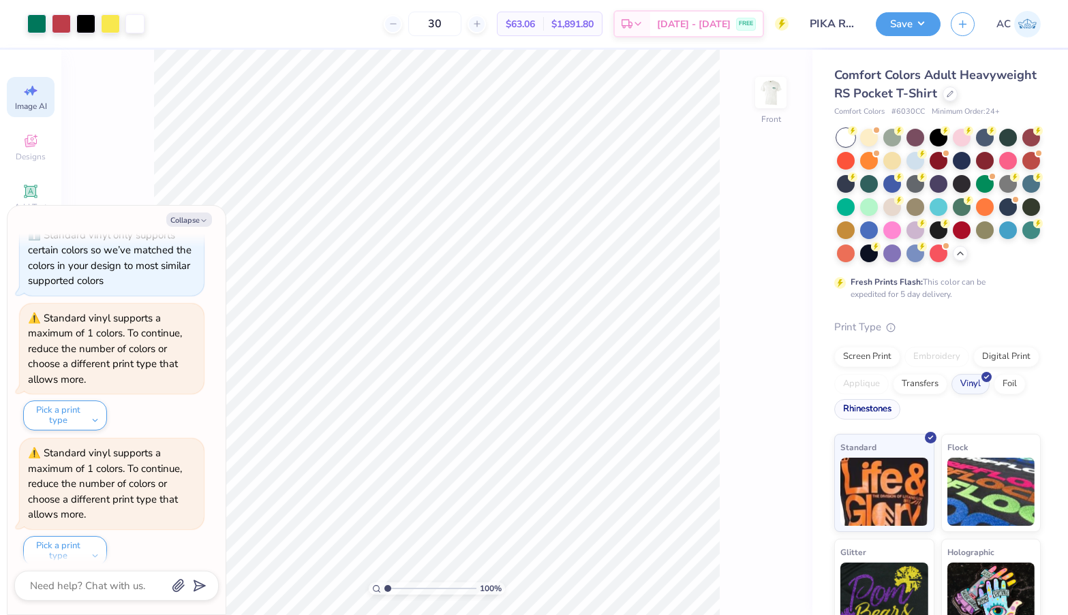
click at [879, 403] on div "Rhinestones" at bounding box center [867, 409] width 66 height 20
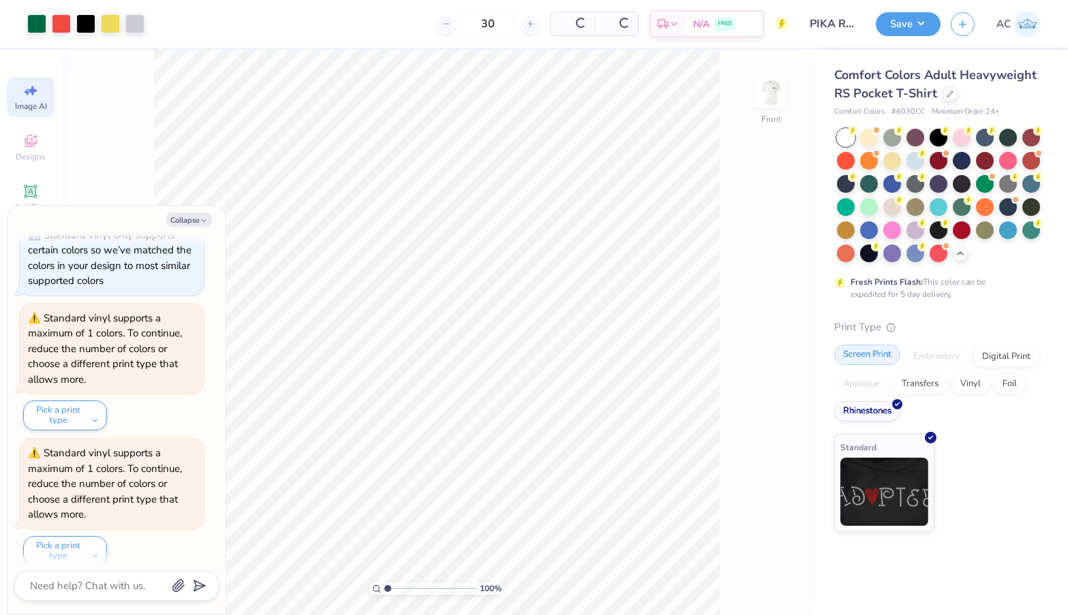
scroll to position [1067, 0]
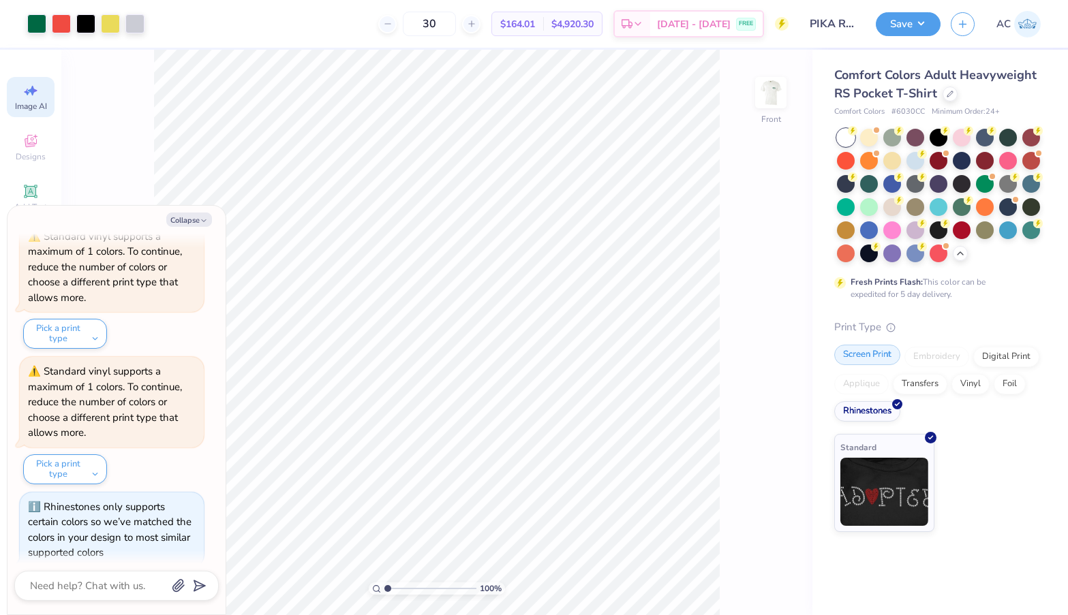
click at [872, 354] on div "Screen Print" at bounding box center [867, 355] width 66 height 20
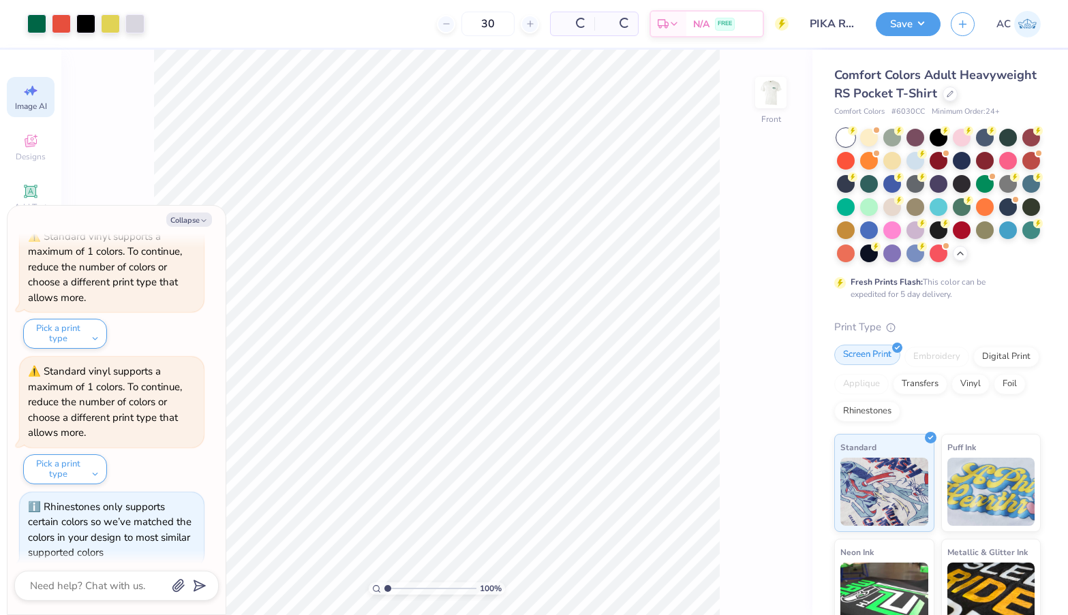
scroll to position [1149, 0]
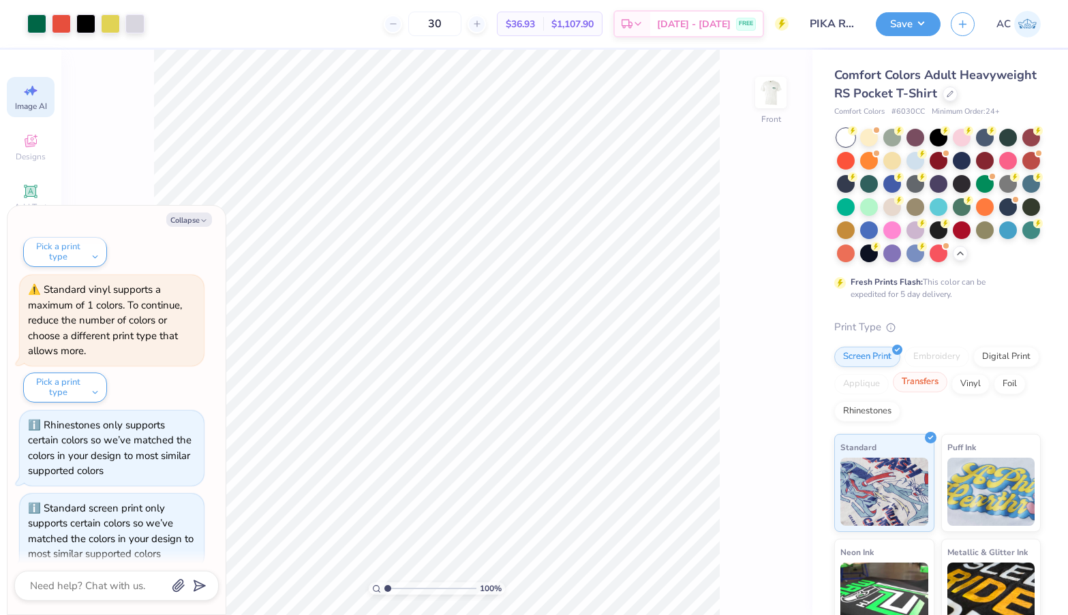
click at [924, 379] on div "Transfers" at bounding box center [920, 382] width 55 height 20
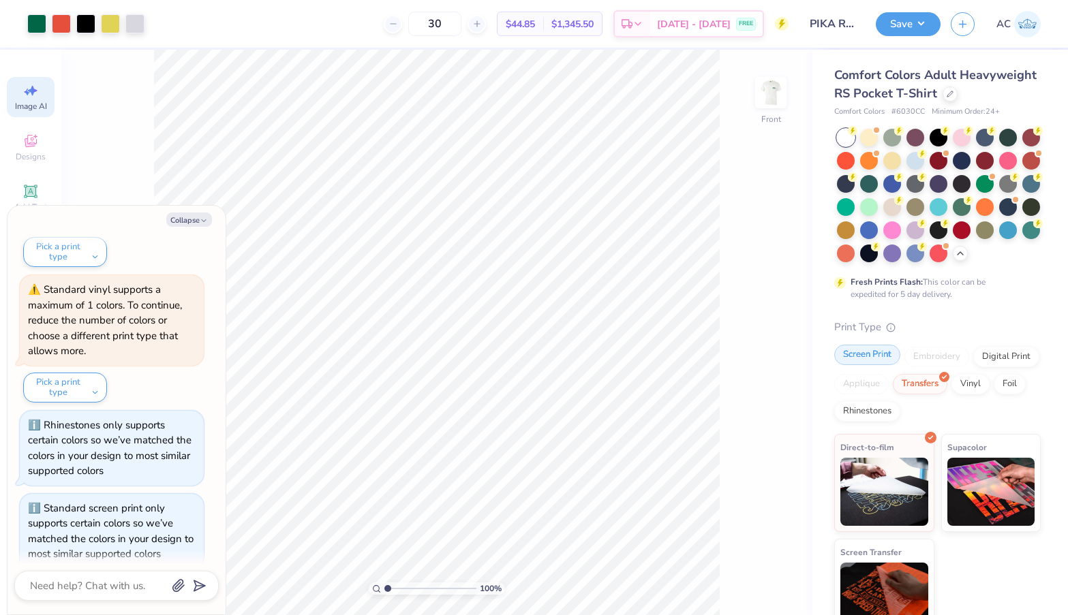
click at [870, 352] on div "Screen Print" at bounding box center [867, 355] width 66 height 20
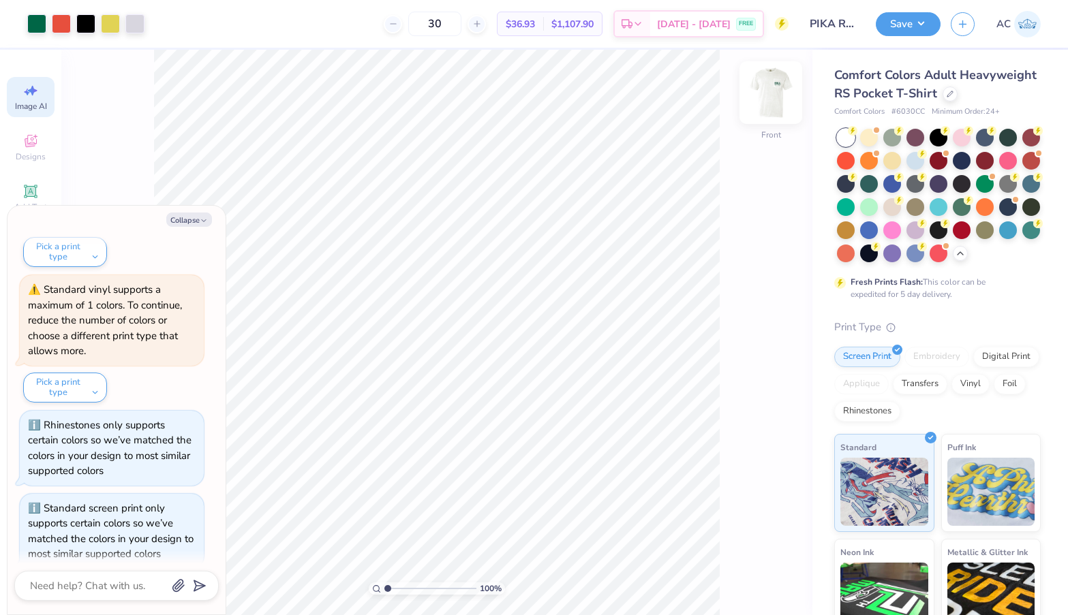
click at [774, 94] on img at bounding box center [771, 92] width 55 height 55
click at [775, 95] on img at bounding box center [771, 92] width 55 height 55
click at [776, 96] on img at bounding box center [771, 92] width 55 height 55
click at [767, 101] on img at bounding box center [771, 92] width 55 height 55
click at [980, 345] on div "Print Type Screen Print Embroidery Digital Print Applique Transfers Vinyl Foil …" at bounding box center [937, 531] width 207 height 423
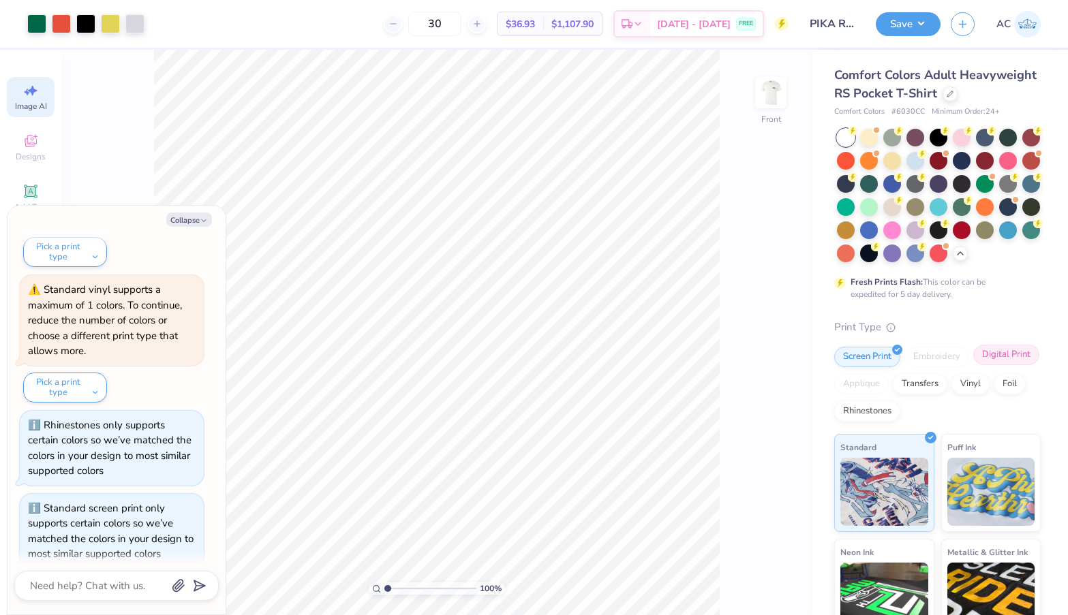
click at [993, 355] on div "Digital Print" at bounding box center [1006, 355] width 66 height 20
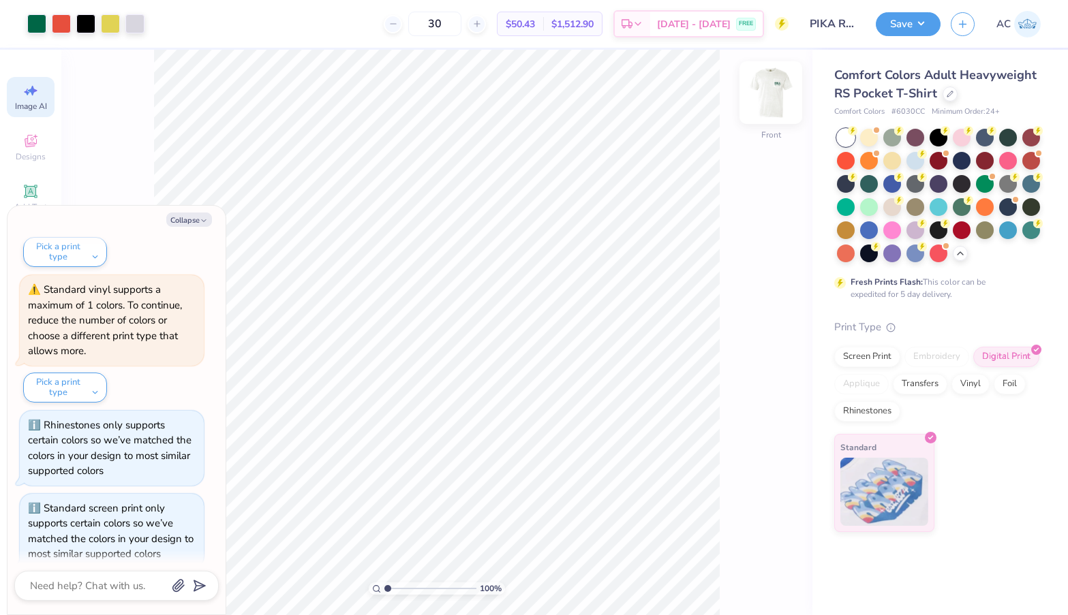
click at [765, 97] on img at bounding box center [771, 92] width 55 height 55
click at [765, 97] on img at bounding box center [770, 92] width 27 height 27
click at [853, 350] on div "Screen Print" at bounding box center [867, 355] width 66 height 20
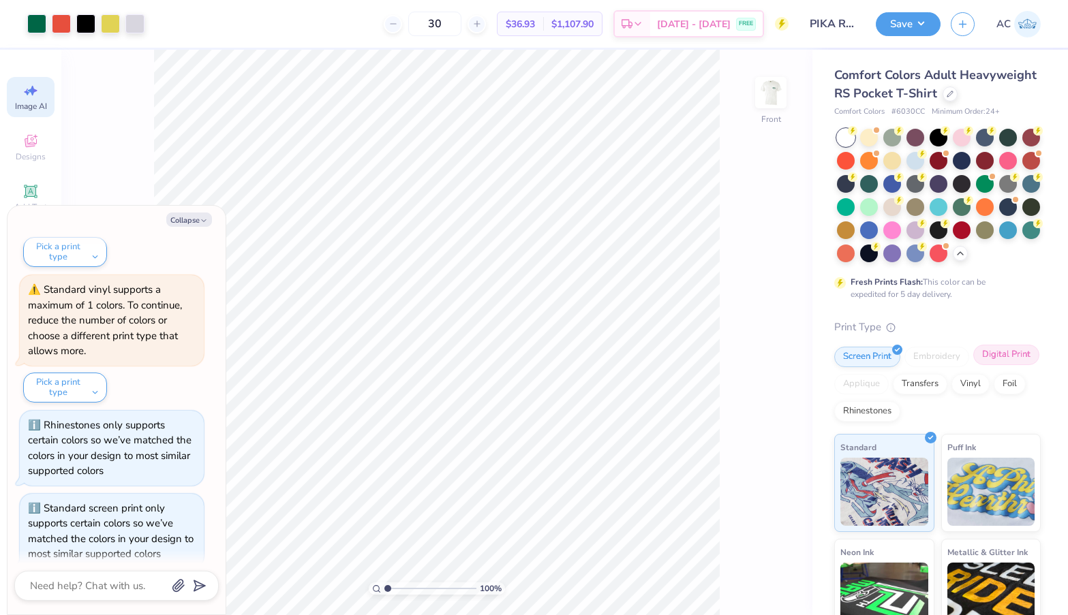
click at [1014, 362] on div "Digital Print" at bounding box center [1006, 355] width 66 height 20
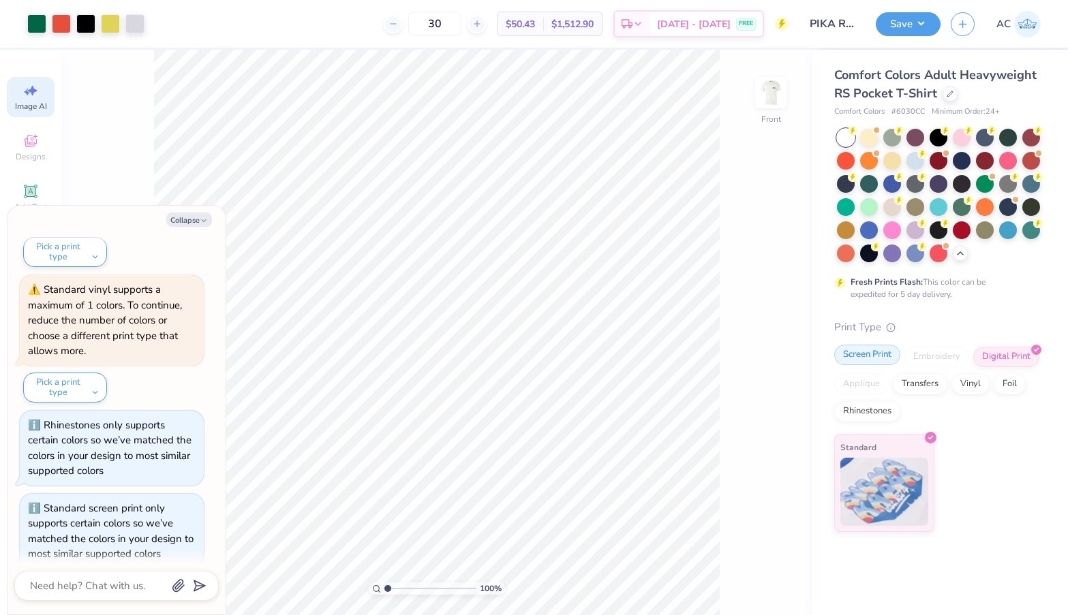
click at [877, 359] on div "Screen Print" at bounding box center [867, 355] width 66 height 20
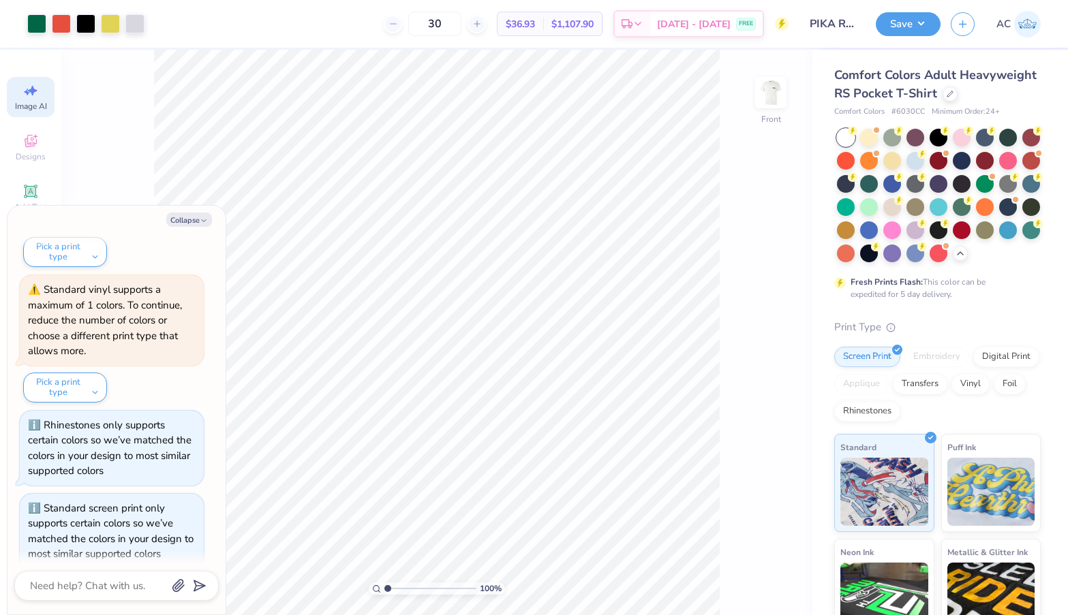
click at [192, 217] on button "Collapse" at bounding box center [189, 220] width 46 height 14
type textarea "x"
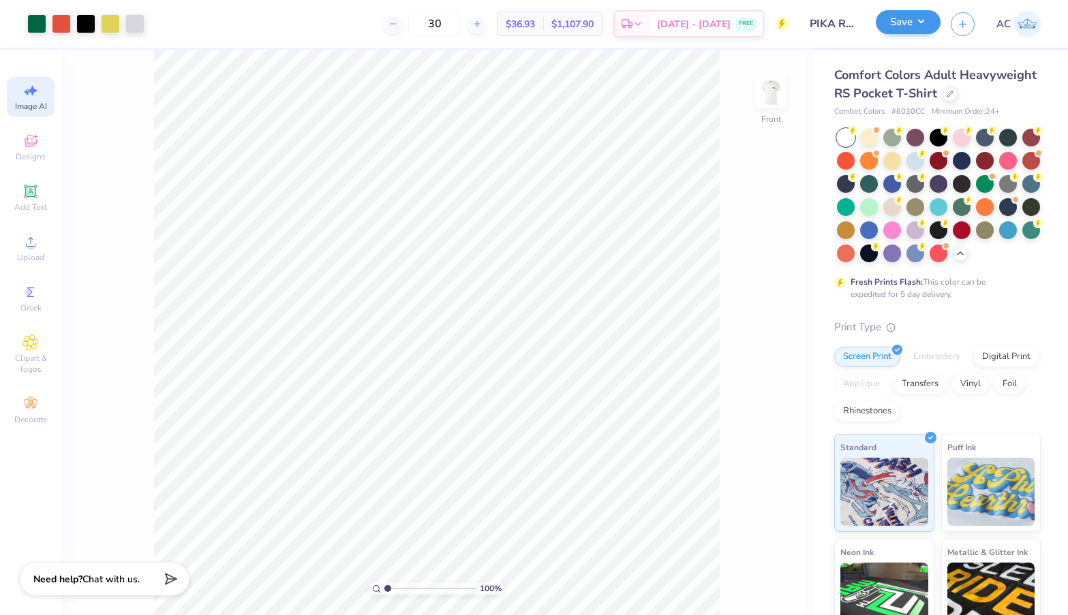
click at [904, 32] on button "Save" at bounding box center [908, 22] width 65 height 24
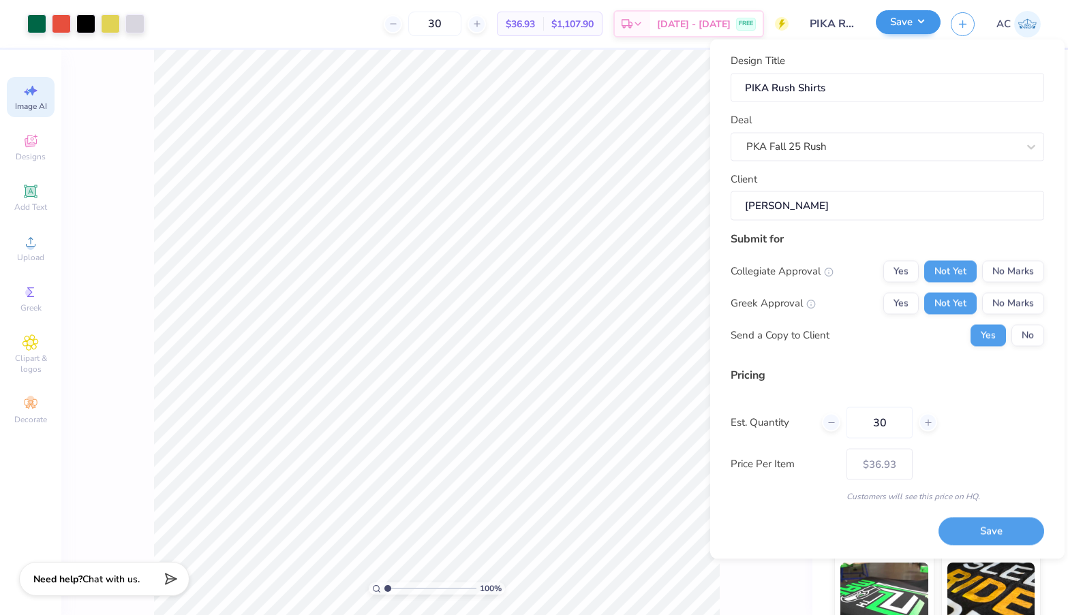
click at [904, 24] on button "Save" at bounding box center [908, 22] width 65 height 24
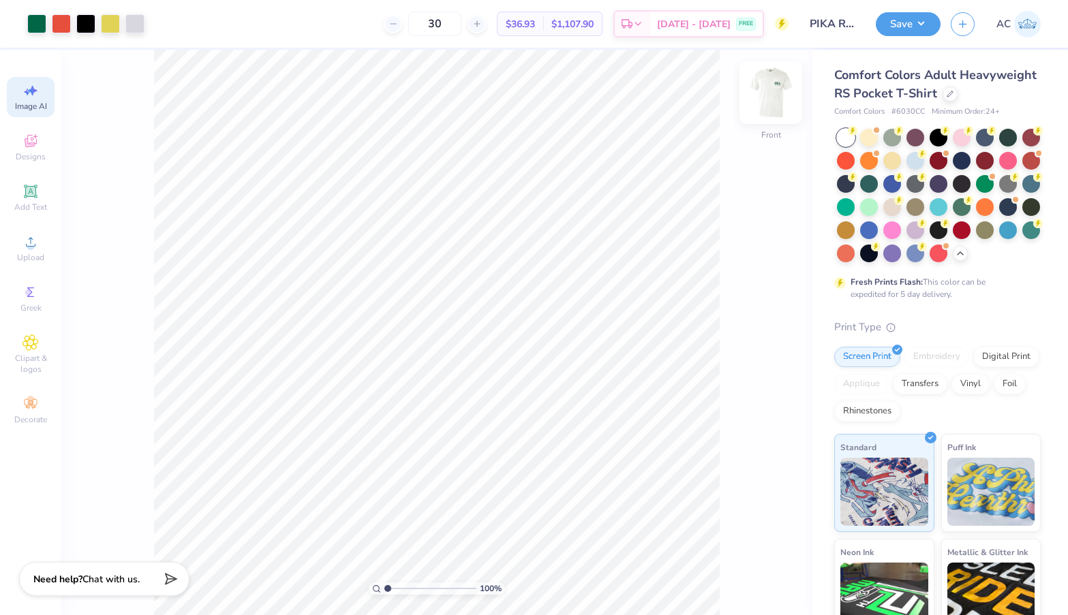
click at [756, 101] on img at bounding box center [771, 92] width 55 height 55
click at [912, 25] on button "Save" at bounding box center [908, 22] width 65 height 24
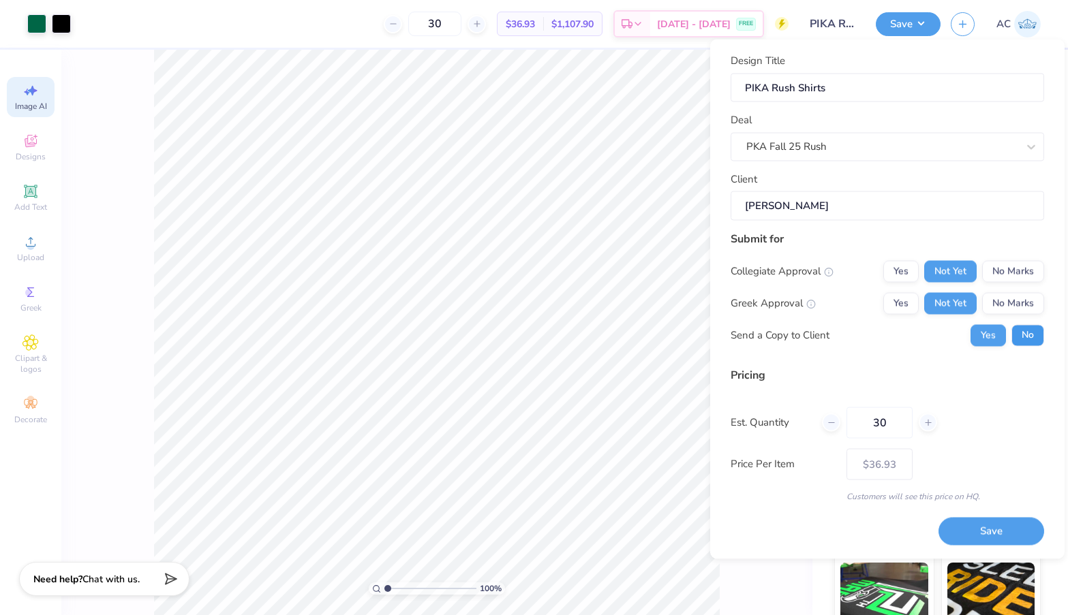
click at [1039, 329] on button "No" at bounding box center [1028, 335] width 33 height 22
click at [984, 530] on button "Save" at bounding box center [992, 532] width 106 height 28
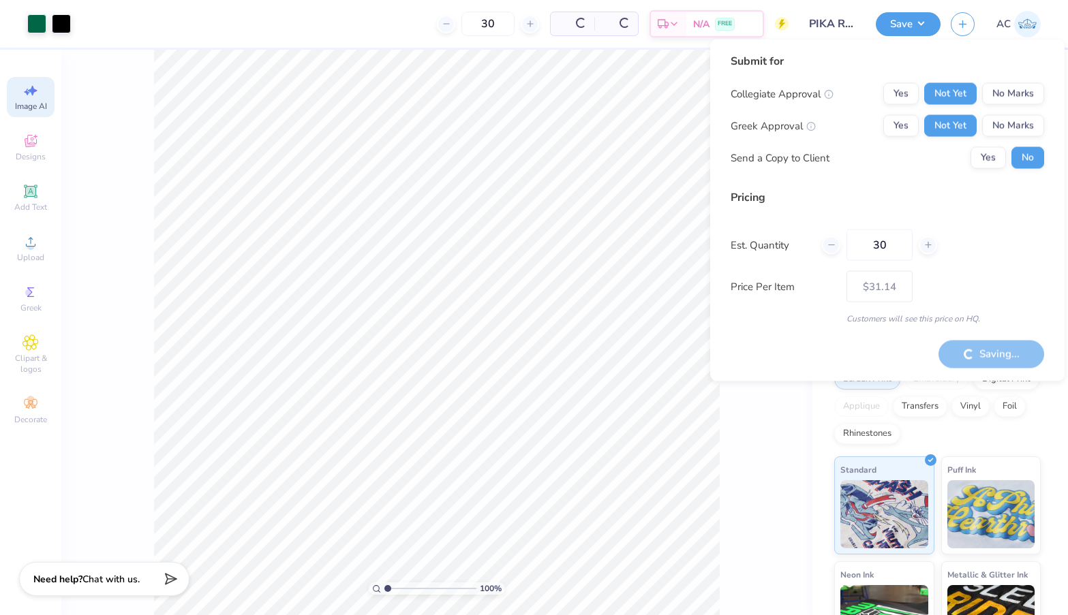
type input "– –"
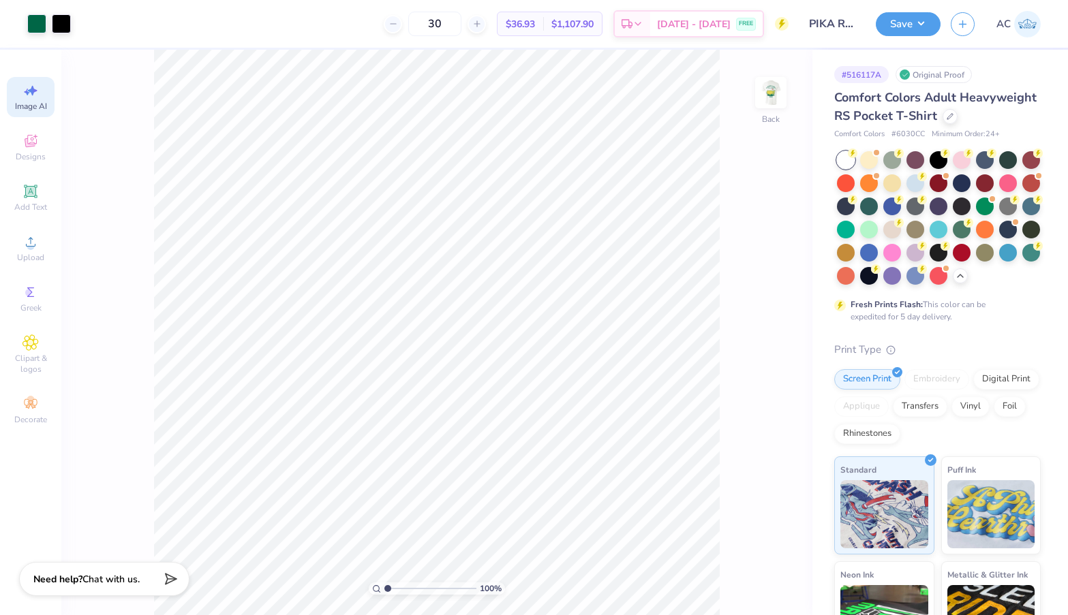
click at [1012, 33] on link "AC" at bounding box center [1019, 24] width 44 height 27
